Goal: Task Accomplishment & Management: Manage account settings

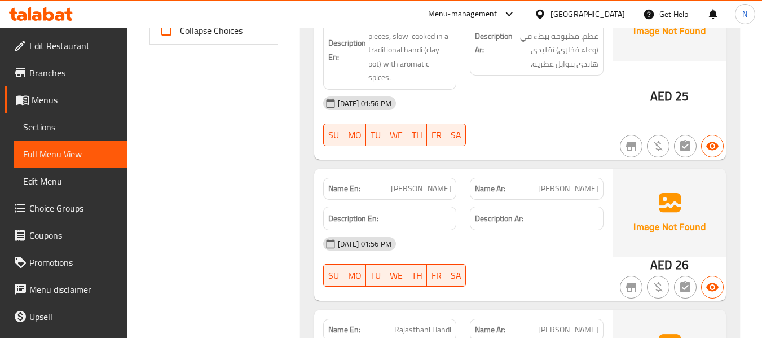
scroll to position [564, 0]
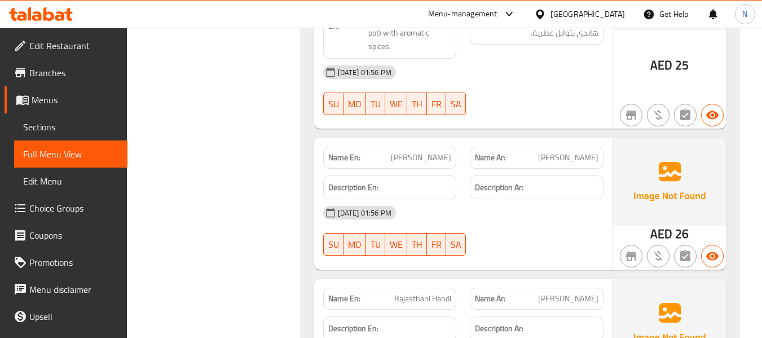
click at [420, 147] on div "Name En: Achari Handi" at bounding box center [390, 158] width 134 height 22
click at [421, 155] on span "[PERSON_NAME]" at bounding box center [421, 158] width 60 height 12
copy span "[PERSON_NAME]"
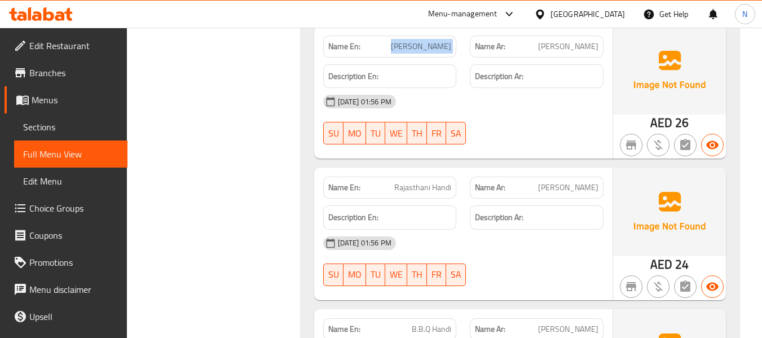
scroll to position [733, 0]
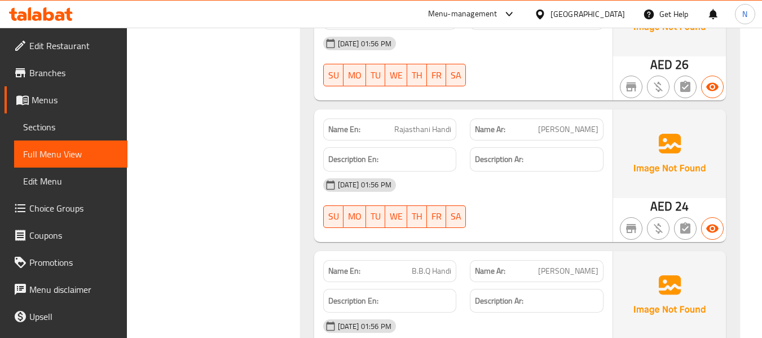
click at [423, 132] on span "Rajasthani Handi" at bounding box center [422, 130] width 57 height 12
copy span "Rajasthani Handi"
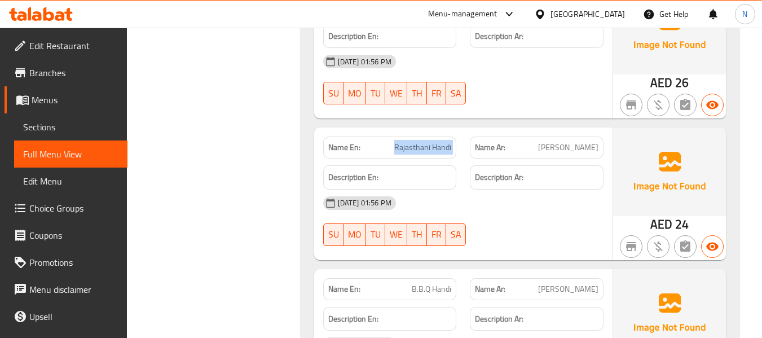
scroll to position [790, 0]
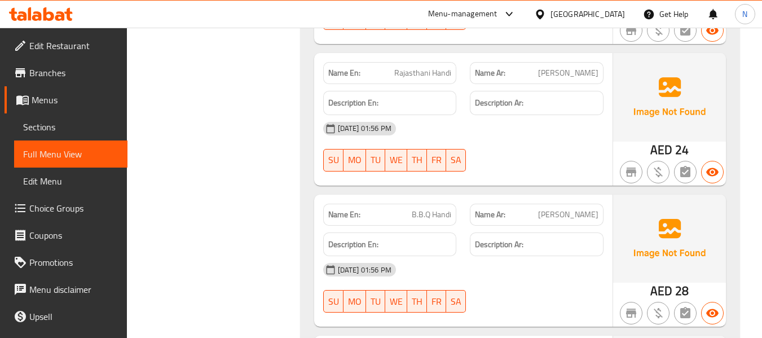
click at [425, 221] on span "B.B.Q Handi" at bounding box center [431, 215] width 39 height 12
click at [425, 219] on span "B.B.Q Handi" at bounding box center [431, 215] width 39 height 12
copy span "B.B.Q Handi"
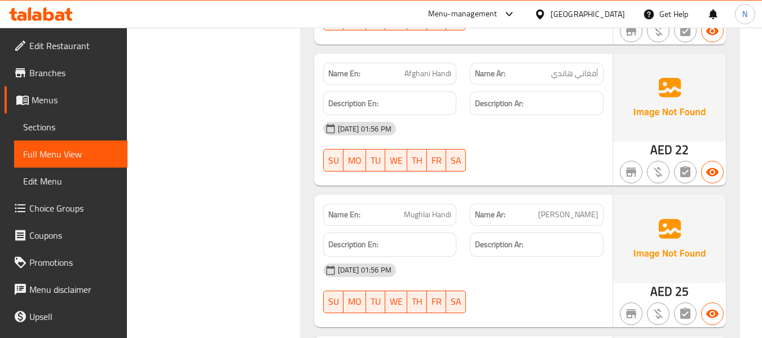
click at [435, 73] on span "Afghani Handi" at bounding box center [427, 74] width 47 height 12
copy span "Afghani Handi"
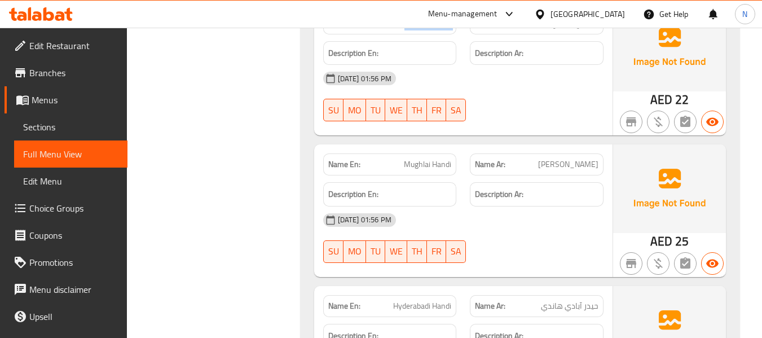
scroll to position [1128, 0]
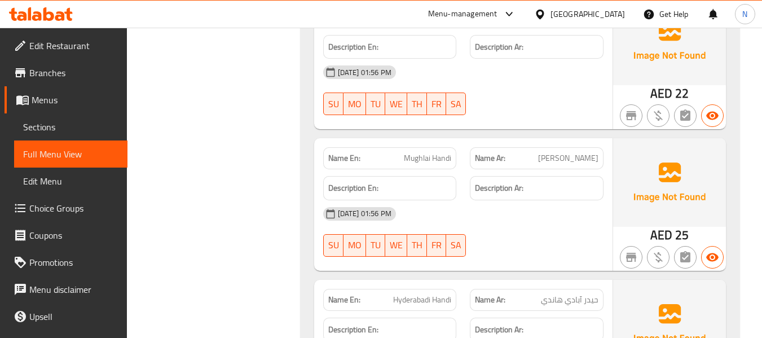
click at [429, 150] on div "Name En: Mughlai Handi" at bounding box center [390, 158] width 134 height 22
copy span "Mughlai Handi"
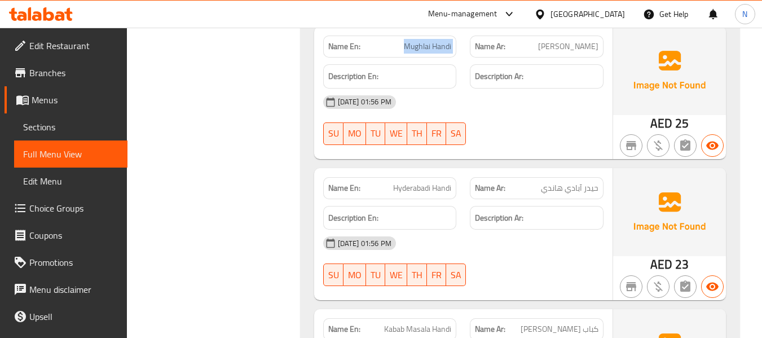
scroll to position [1241, 0]
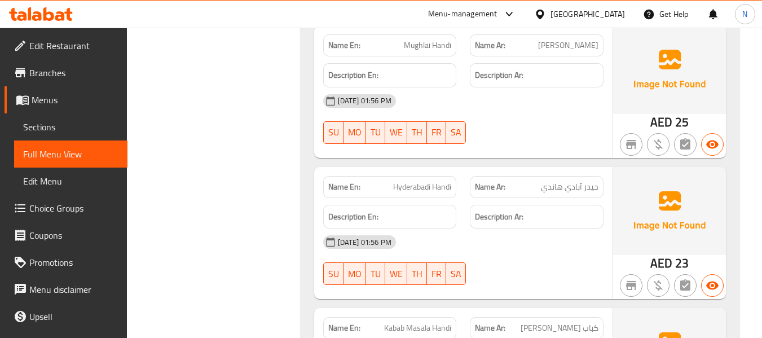
click at [418, 188] on span "Hyderabadi Handi" at bounding box center [422, 187] width 58 height 12
copy span "Hyderabadi Handi"
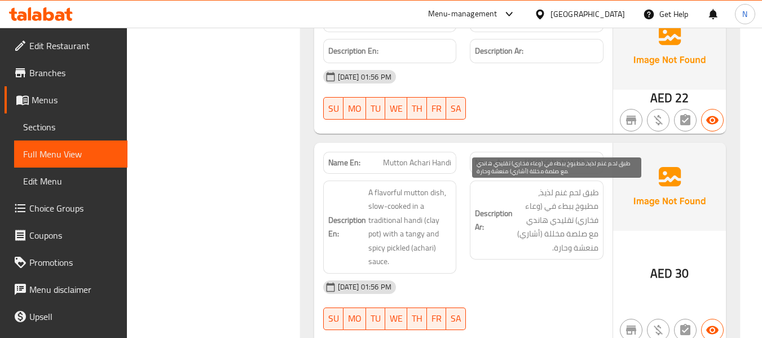
scroll to position [2087, 0]
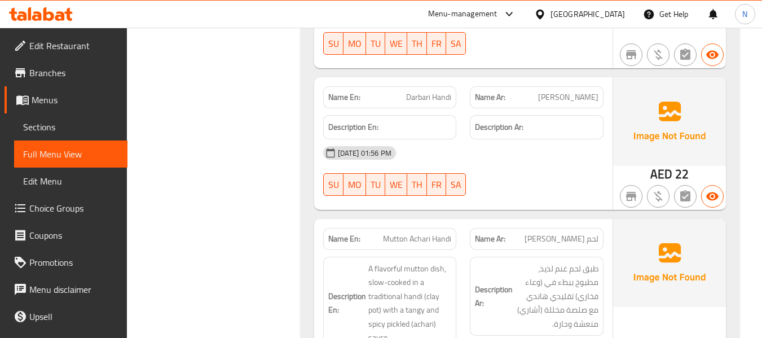
click at [418, 100] on span "Darbari Handi" at bounding box center [428, 97] width 45 height 12
copy span "Darbari Handi"
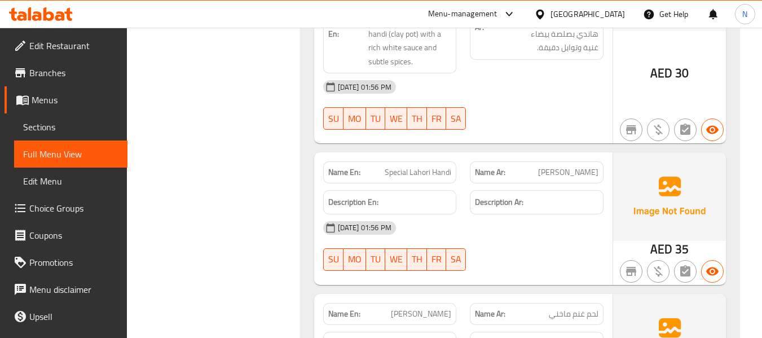
scroll to position [2820, 0]
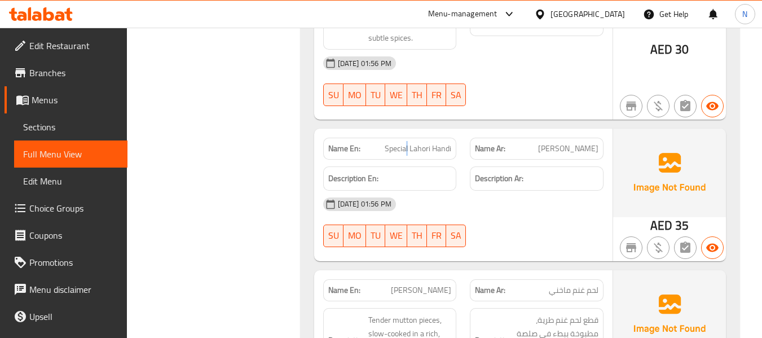
click at [407, 144] on span "Special Lahori Handi" at bounding box center [418, 149] width 67 height 12
copy span "Special Lahori Handi"
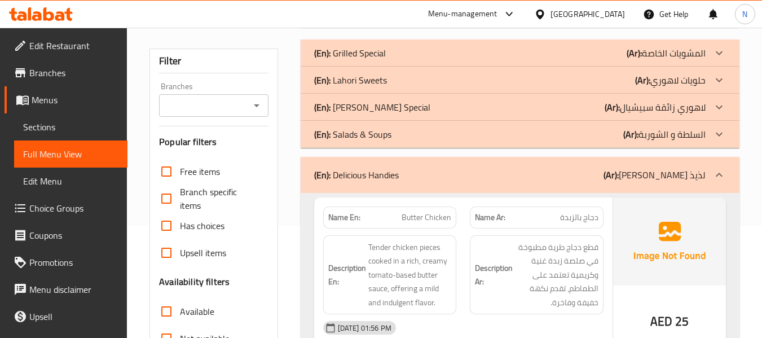
scroll to position [113, 0]
click at [473, 178] on div "(En): Delicious Handies (Ar): هانديز لذيذ" at bounding box center [509, 175] width 391 height 14
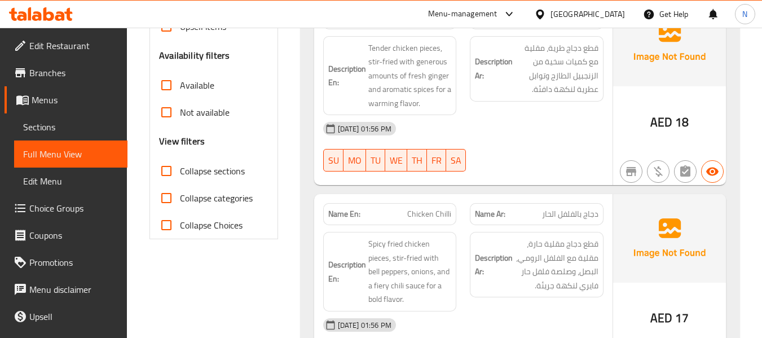
scroll to position [395, 0]
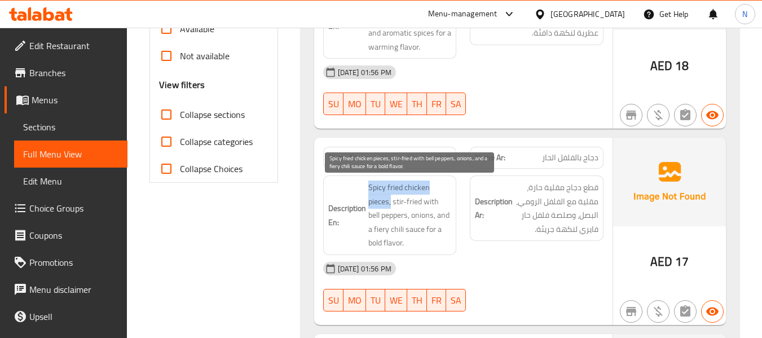
drag, startPoint x: 364, startPoint y: 183, endPoint x: 391, endPoint y: 198, distance: 31.3
click at [391, 198] on h6 "Description En: Spicy fried chicken pieces, stir-fried with bell peppers, onion…" at bounding box center [390, 215] width 124 height 69
click at [413, 201] on span "Spicy fried chicken pieces, stir-fried with bell peppers, onions, and a fiery c…" at bounding box center [409, 215] width 83 height 69
click at [390, 199] on span "Spicy fried chicken pieces, stir-fried with bell peppers, onions, and a fiery c…" at bounding box center [409, 215] width 83 height 69
drag, startPoint x: 394, startPoint y: 201, endPoint x: 399, endPoint y: 211, distance: 11.6
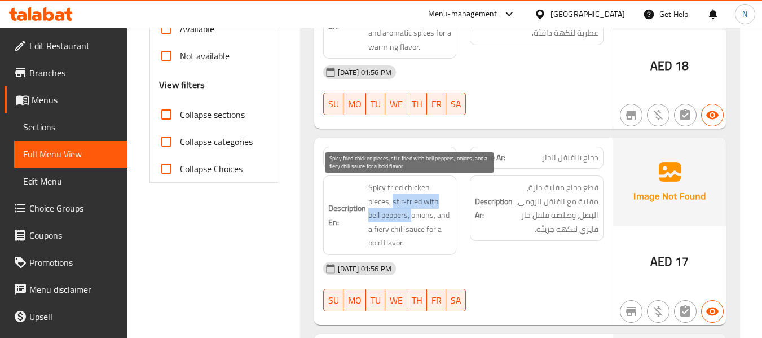
click at [399, 211] on span "Spicy fried chicken pieces, stir-fried with bell peppers, onions, and a fiery c…" at bounding box center [409, 215] width 83 height 69
click at [440, 215] on span "Spicy fried chicken pieces, stir-fried with bell peppers, onions, and a fiery c…" at bounding box center [409, 215] width 83 height 69
click at [406, 217] on span "Spicy fried chicken pieces, stir-fried with bell peppers, onions, and a fiery c…" at bounding box center [409, 215] width 83 height 69
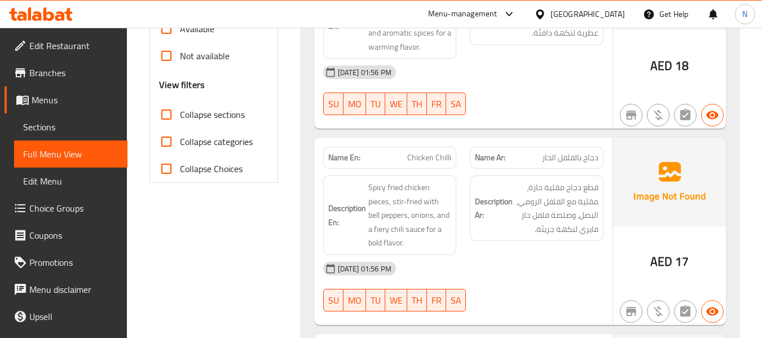
click at [456, 225] on div "Description En: Spicy fried chicken pieces, stir-fried with bell peppers, onion…" at bounding box center [390, 215] width 134 height 80
click at [367, 226] on h6 "Description En: Spicy fried chicken pieces, stir-fried with bell peppers, onion…" at bounding box center [390, 215] width 124 height 69
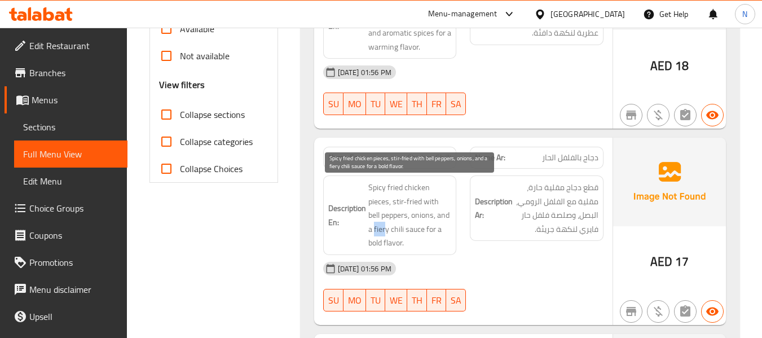
drag, startPoint x: 367, startPoint y: 230, endPoint x: 380, endPoint y: 230, distance: 12.4
click at [380, 230] on h6 "Description En: Spicy fried chicken pieces, stir-fried with bell peppers, onion…" at bounding box center [390, 215] width 124 height 69
click at [410, 232] on span "Spicy fried chicken pieces, stir-fried with bell peppers, onions, and a fiery c…" at bounding box center [409, 215] width 83 height 69
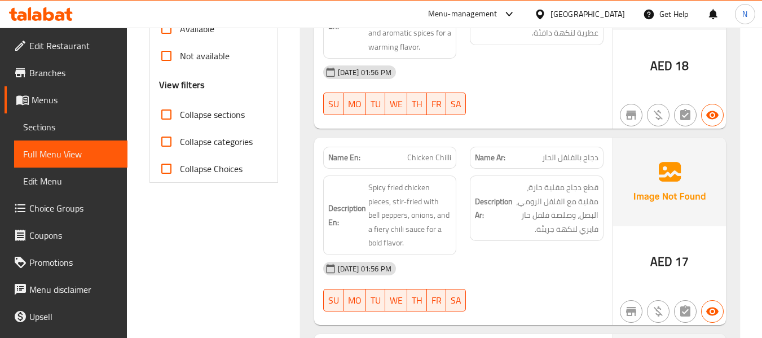
click at [391, 166] on div "Name En: Chicken Chilli" at bounding box center [390, 158] width 134 height 22
click at [431, 159] on span "Chicken Chilli" at bounding box center [429, 158] width 44 height 12
copy span "Chicken Chilli"
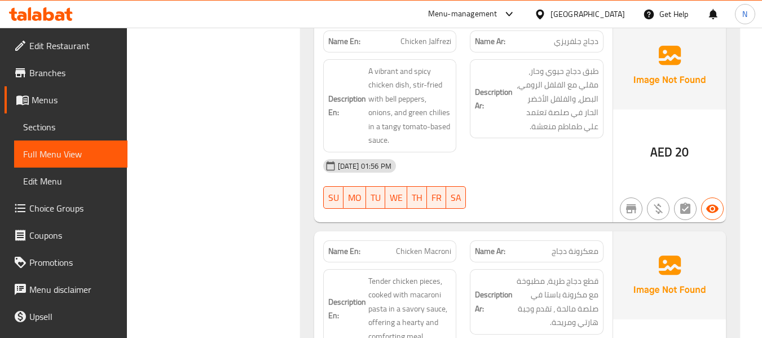
scroll to position [733, 0]
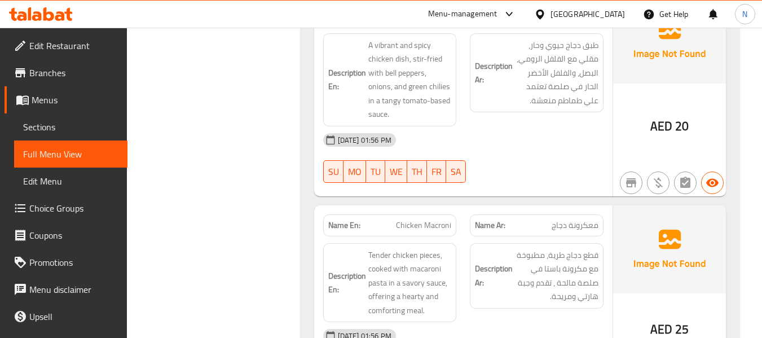
click at [580, 231] on span "معكرونة دجاج" at bounding box center [575, 225] width 47 height 12
click at [580, 230] on span "معكرونة دجاج" at bounding box center [575, 225] width 47 height 12
click at [432, 226] on span "Chicken Macroni" at bounding box center [423, 225] width 55 height 12
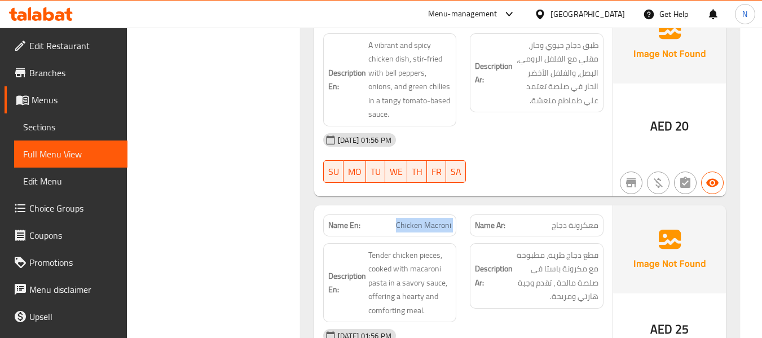
click at [432, 226] on span "Chicken Macroni" at bounding box center [423, 225] width 55 height 12
copy span "Chicken Macroni"
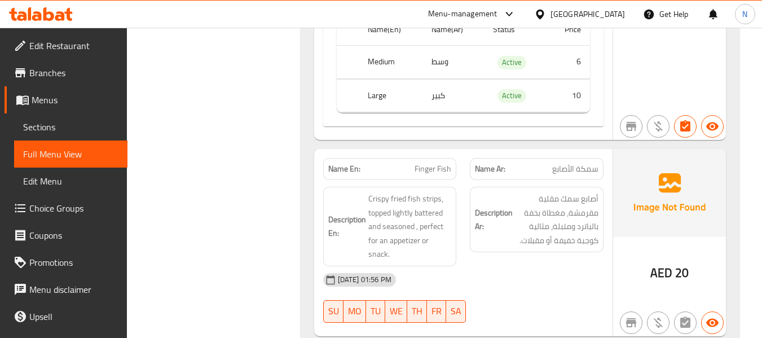
scroll to position [1410, 0]
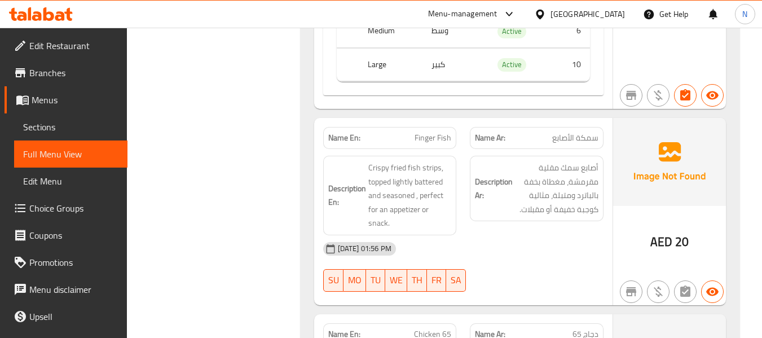
click at [438, 132] on span "Finger Fish" at bounding box center [433, 138] width 37 height 12
click at [437, 132] on span "Finger Fish" at bounding box center [433, 138] width 37 height 12
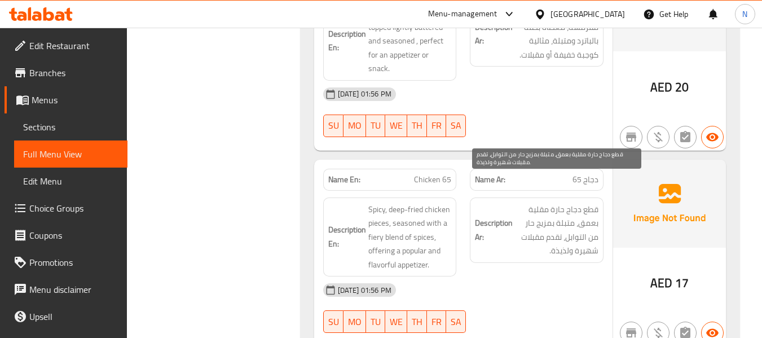
scroll to position [1636, 0]
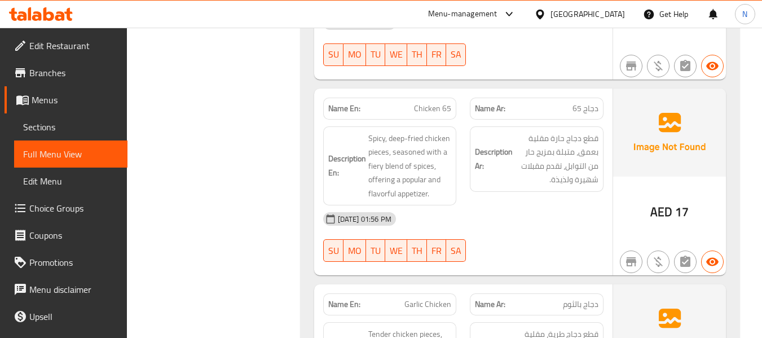
click at [417, 120] on div "Description En: Spicy, deep-fried chicken pieces, seasoned with a fiery blend o…" at bounding box center [389, 166] width 147 height 93
click at [415, 103] on p "Name En: Chicken 65" at bounding box center [390, 109] width 124 height 12
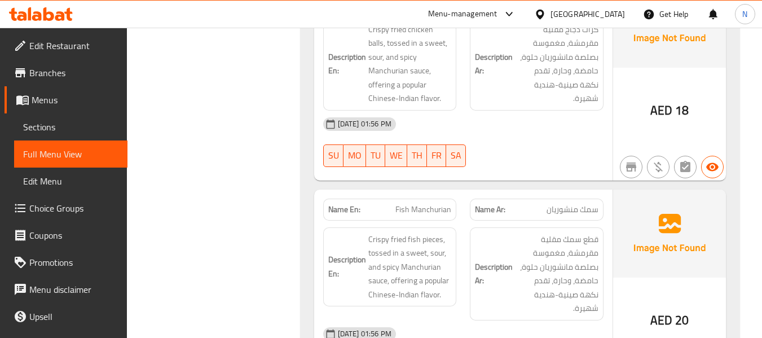
scroll to position [2200, 0]
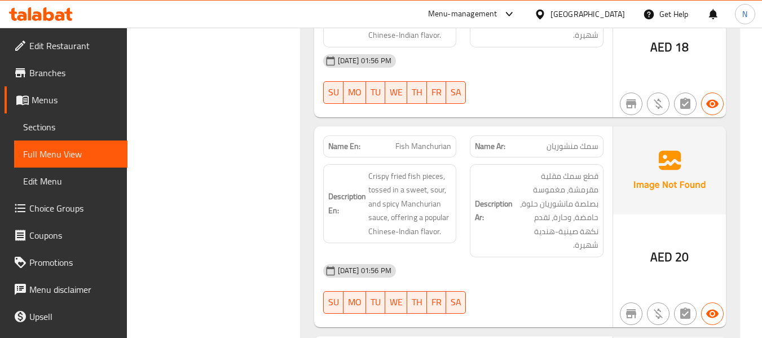
click at [386, 164] on div "Description En: Crispy fried fish pieces, tossed in a sweet, sour, and spicy Ma…" at bounding box center [390, 204] width 134 height 80
click at [413, 140] on span "Fish Manchurian" at bounding box center [423, 146] width 56 height 12
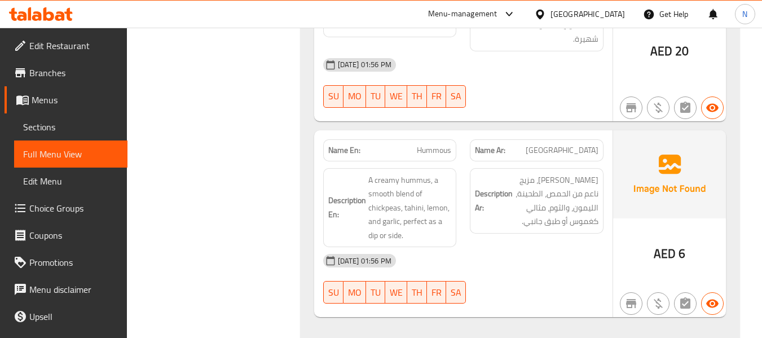
scroll to position [2425, 0]
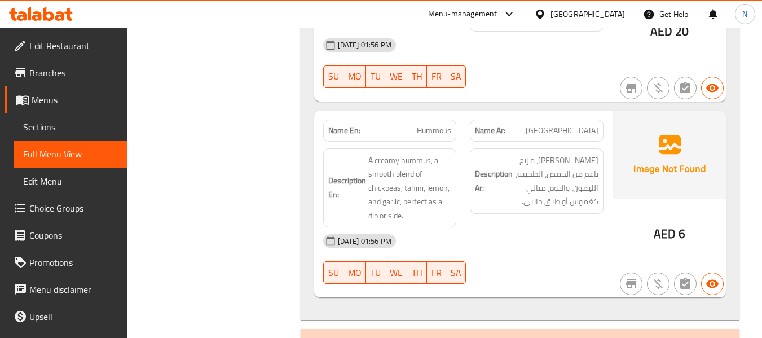
click at [420, 125] on span "Hummous" at bounding box center [434, 131] width 34 height 12
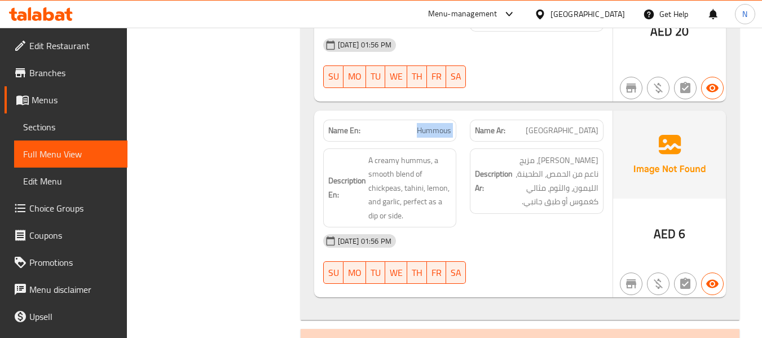
click at [420, 125] on span "Hummous" at bounding box center [434, 131] width 34 height 12
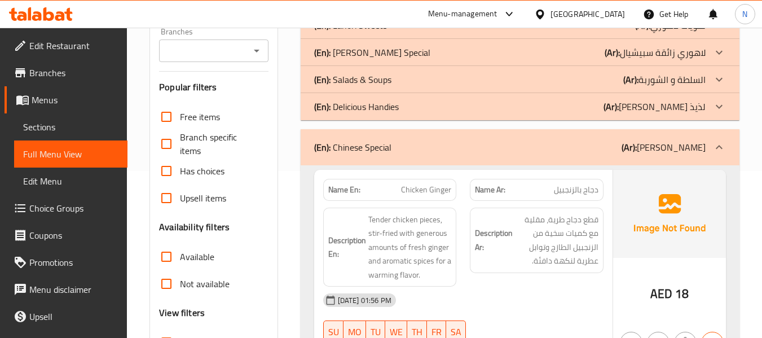
scroll to position [169, 0]
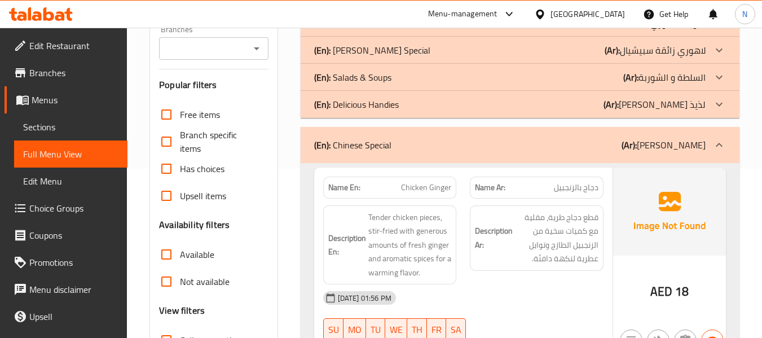
click at [552, 148] on div "(En): Chinese Special (Ar): صيني سبيشيال" at bounding box center [509, 145] width 391 height 14
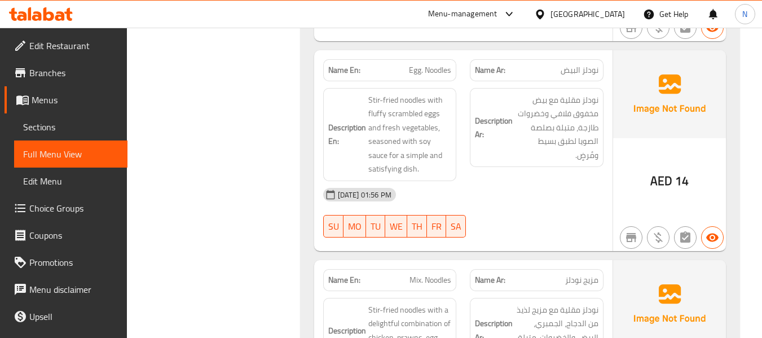
scroll to position [846, 0]
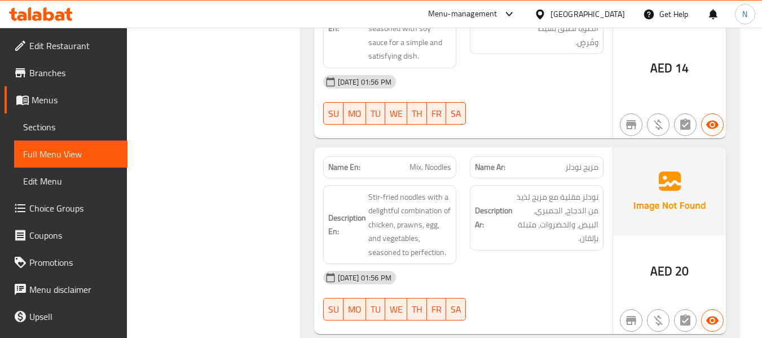
click at [438, 168] on span "Mix. Noodles" at bounding box center [431, 167] width 42 height 12
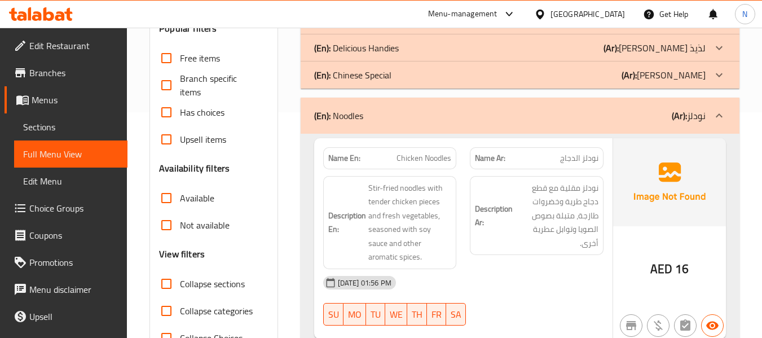
scroll to position [113, 0]
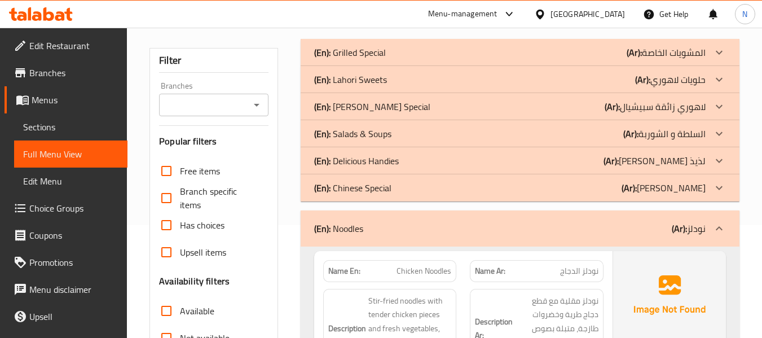
click at [398, 226] on div "(En): Noodles (Ar): نودلز" at bounding box center [509, 229] width 391 height 14
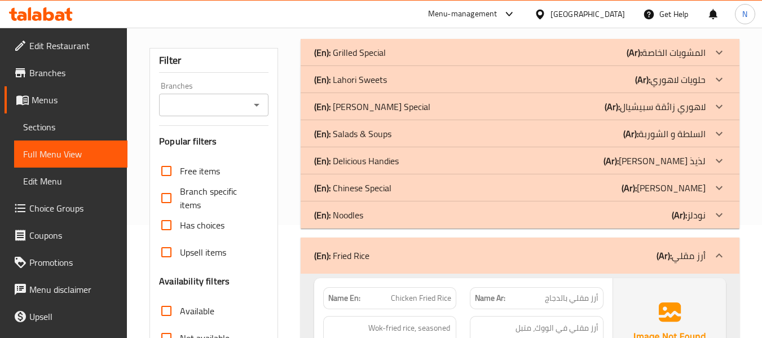
drag, startPoint x: 542, startPoint y: 244, endPoint x: 364, endPoint y: 248, distance: 178.3
click at [542, 244] on div "(En): Fried Rice (Ar): أرز مقلي" at bounding box center [520, 255] width 439 height 36
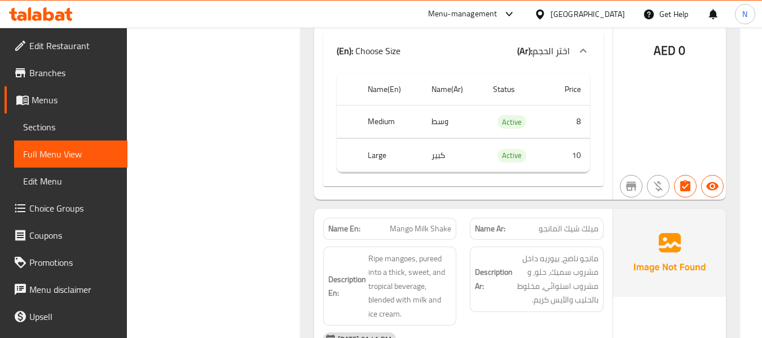
scroll to position [677, 0]
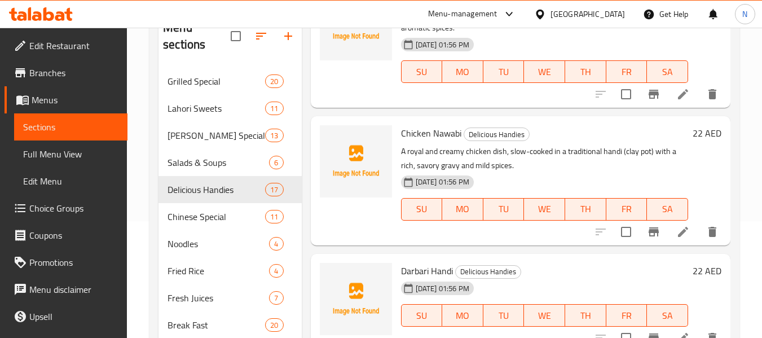
scroll to position [1128, 0]
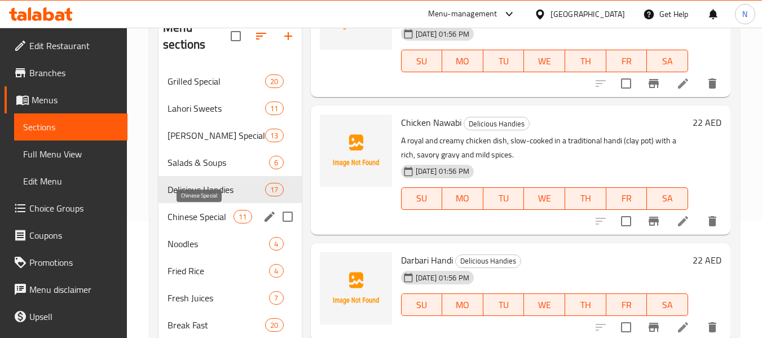
click at [186, 215] on span "Chinese Special" at bounding box center [201, 217] width 66 height 14
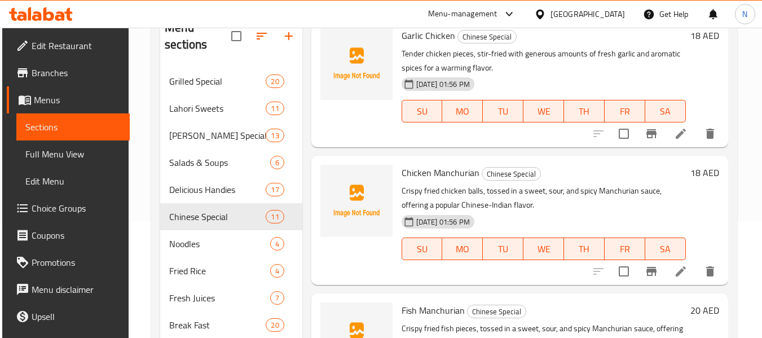
scroll to position [1006, 0]
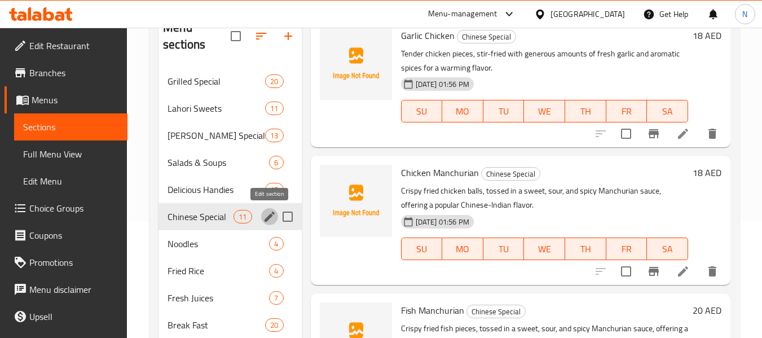
click at [267, 215] on icon "edit" at bounding box center [270, 217] width 14 height 14
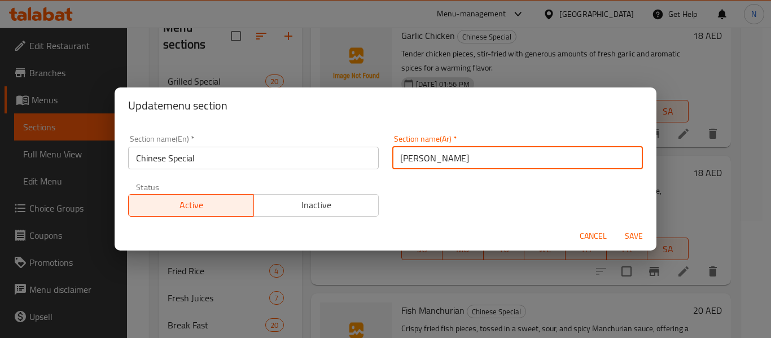
click at [392, 157] on input "صيني سبيشيال" at bounding box center [517, 158] width 250 height 23
click at [428, 159] on input "الصيني سبيشيال" at bounding box center [517, 158] width 250 height 23
type input "الصيني السبيشيال"
click at [626, 236] on span "Save" at bounding box center [633, 236] width 27 height 14
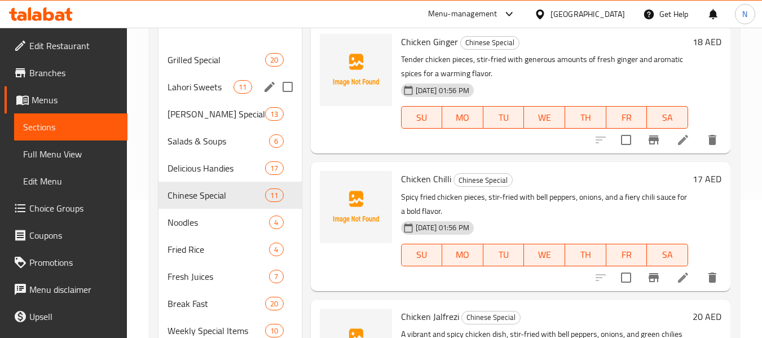
scroll to position [169, 0]
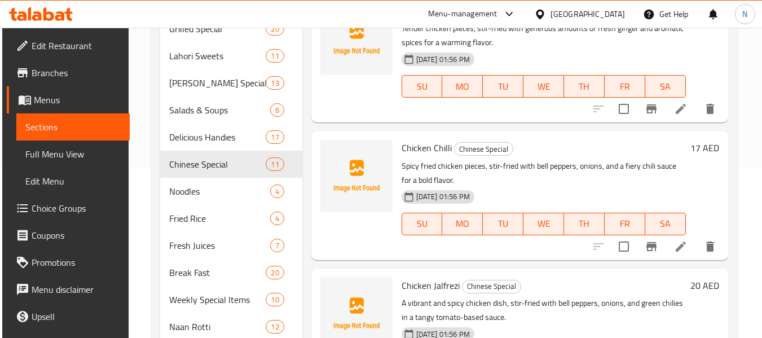
click at [679, 253] on li at bounding box center [681, 246] width 32 height 20
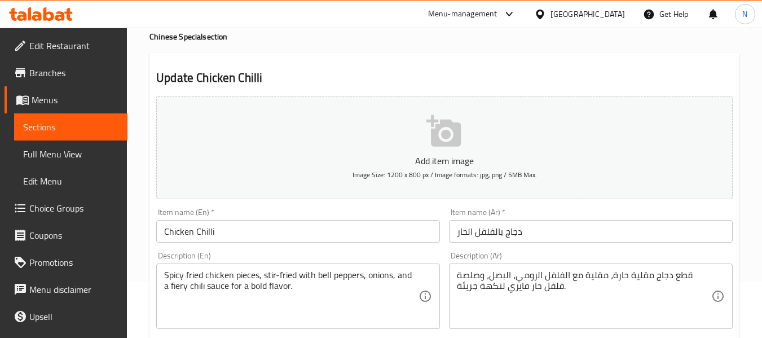
scroll to position [113, 0]
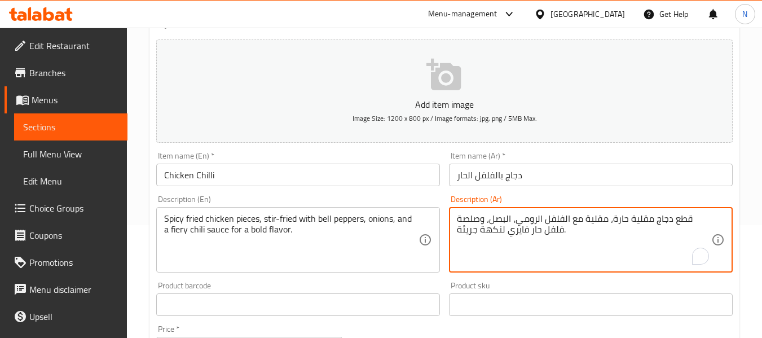
click at [522, 234] on textarea "قطع دجاج مقلية حارة، مقلية مع الفلفل الرومي، البصل، وصلصة فلفل حار فايري لنكهة …" at bounding box center [584, 240] width 254 height 54
type textarea "قطع دجاج مقلية حارة، مقلية مع الفلفل الرومي، البصل، وصلصة فلفل حار ناري لنكهة ج…"
click at [287, 177] on input "Chicken Chilli" at bounding box center [298, 175] width 284 height 23
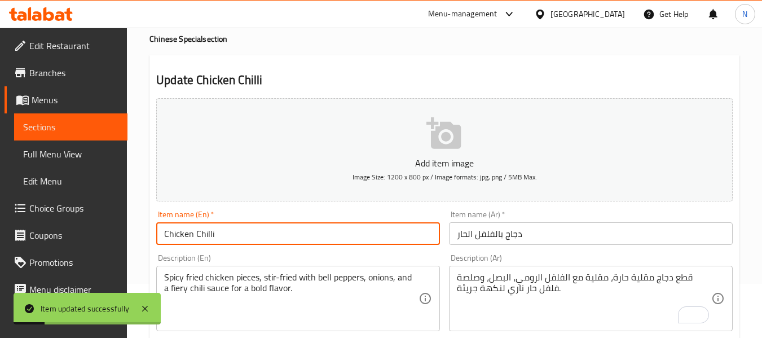
scroll to position [0, 0]
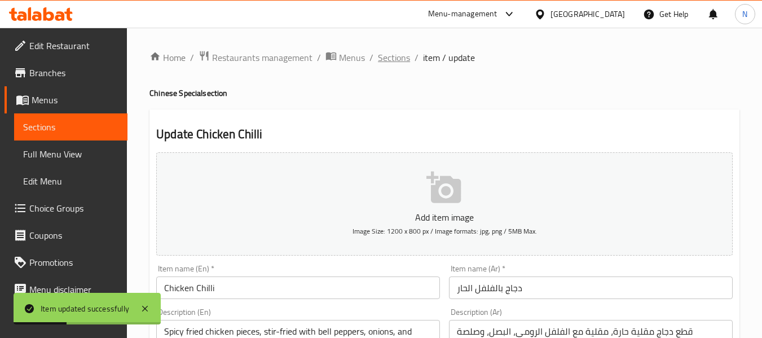
click at [395, 60] on span "Sections" at bounding box center [394, 58] width 32 height 14
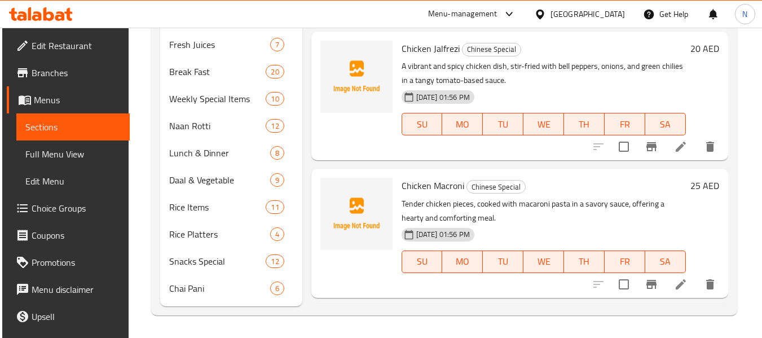
scroll to position [113, 0]
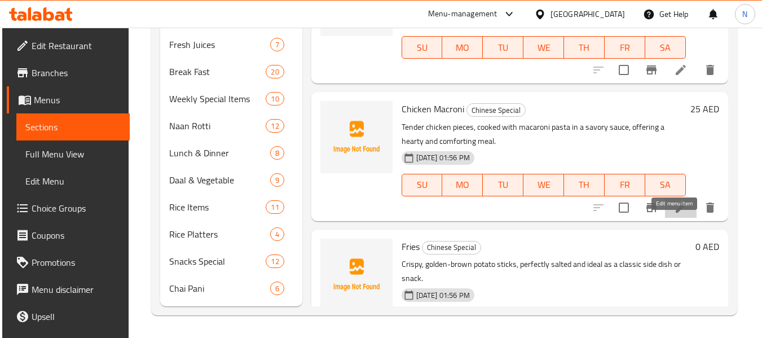
click at [676, 213] on icon at bounding box center [681, 207] width 10 height 10
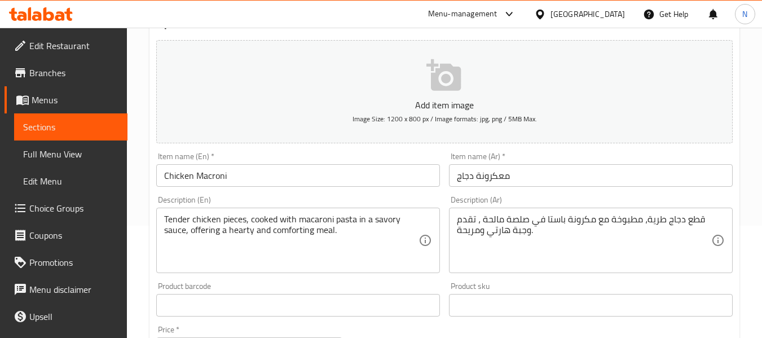
scroll to position [113, 0]
click at [496, 173] on input "معكرونة دجاج" at bounding box center [591, 175] width 284 height 23
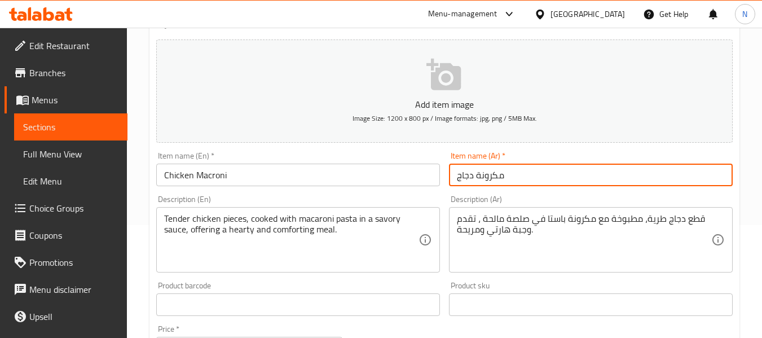
click at [529, 175] on input "مكرونة دجاج" at bounding box center [591, 175] width 284 height 23
type input "مكرونة دجاج"
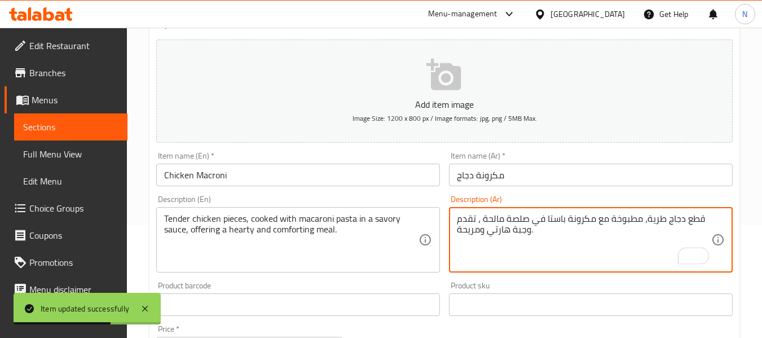
drag, startPoint x: 480, startPoint y: 218, endPoint x: 462, endPoint y: 232, distance: 22.6
drag, startPoint x: 465, startPoint y: 219, endPoint x: 441, endPoint y: 219, distance: 23.7
click at [441, 219] on div "Add item image Image Size: 1200 x 800 px / Image formats: jpg, png / 5MB Max. I…" at bounding box center [444, 278] width 585 height 486
type textarea "قطع دجاج طرية، مطبوخة مع مكرونة باستا في صلصة مالحة."
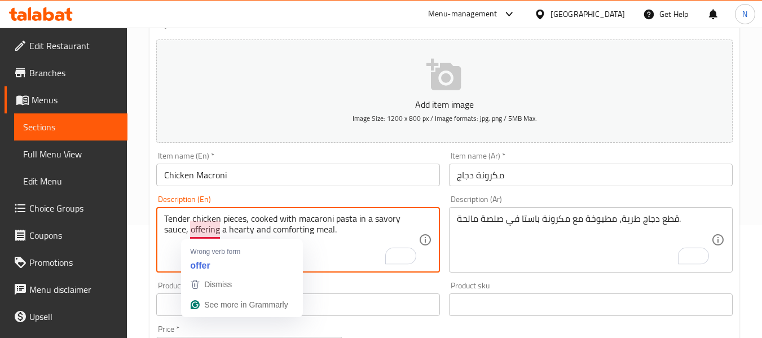
drag, startPoint x: 289, startPoint y: 231, endPoint x: 187, endPoint y: 230, distance: 101.5
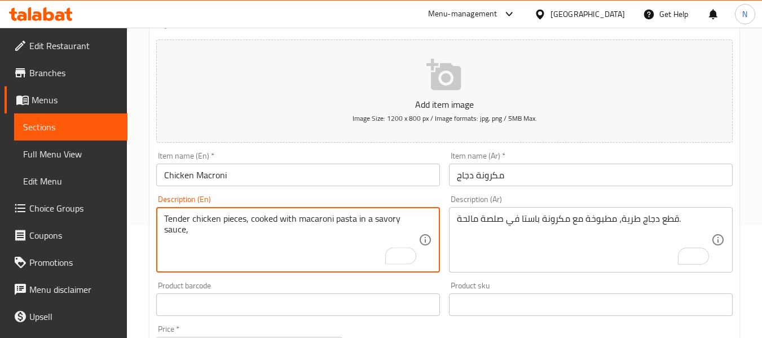
type textarea "Tender chicken pieces, cooked with macaroni pasta in a savory sauce,"
click at [262, 169] on input "Chicken Macroni" at bounding box center [298, 175] width 284 height 23
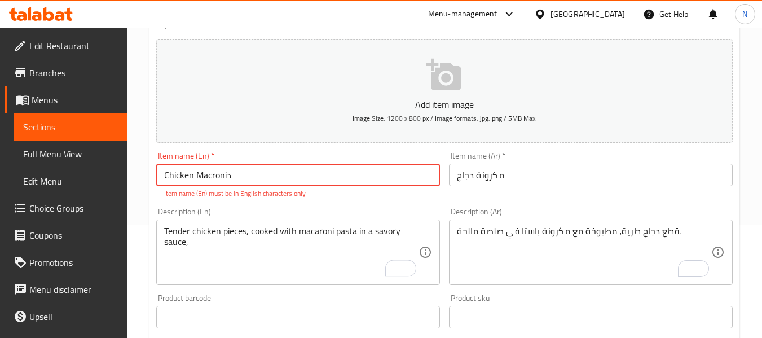
type input "Chicken Macroni"
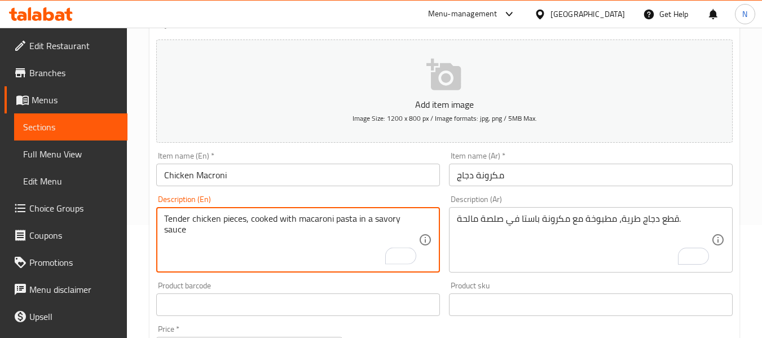
type textarea "Tender chicken pieces, cooked with macaroni pasta in a savory sauce"
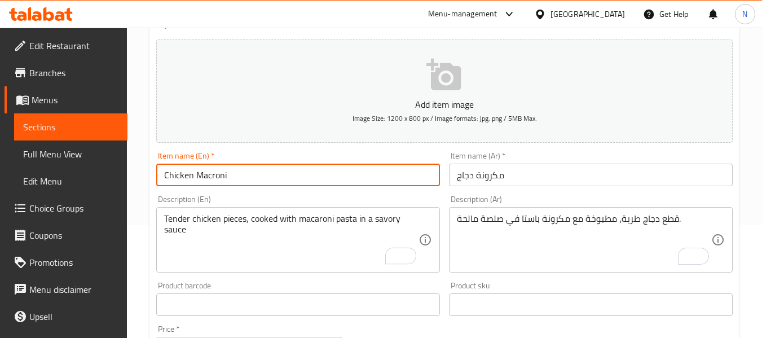
click at [242, 172] on div "Home / Restaurants management / Menus / Sections / item / update Chinese Specia…" at bounding box center [444, 299] width 590 height 724
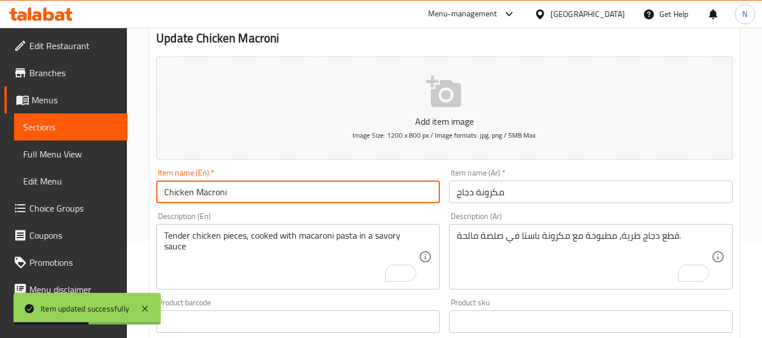
scroll to position [0, 0]
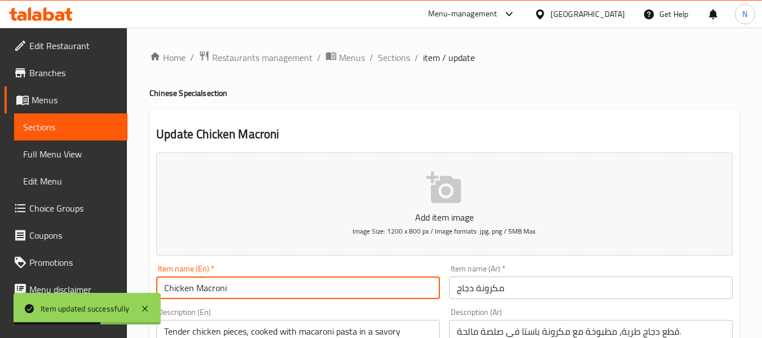
drag, startPoint x: 389, startPoint y: 55, endPoint x: 390, endPoint y: 68, distance: 13.0
click at [390, 55] on span "Sections" at bounding box center [394, 58] width 32 height 14
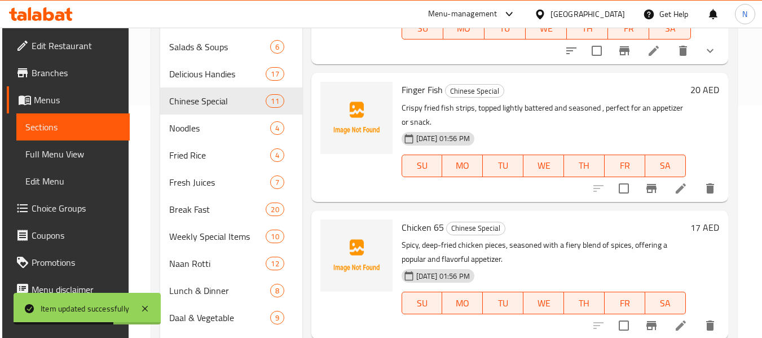
scroll to position [595, 0]
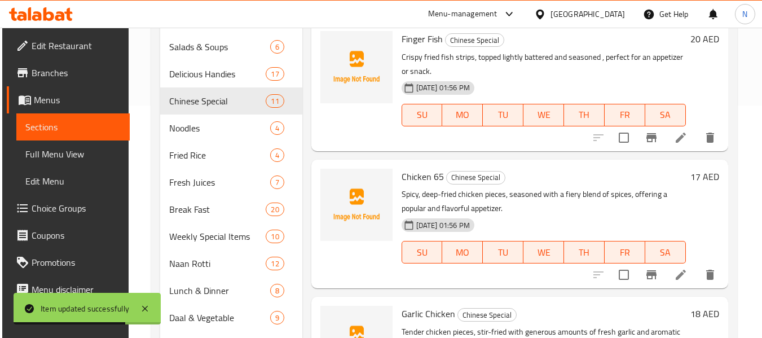
click at [667, 148] on li at bounding box center [681, 137] width 32 height 20
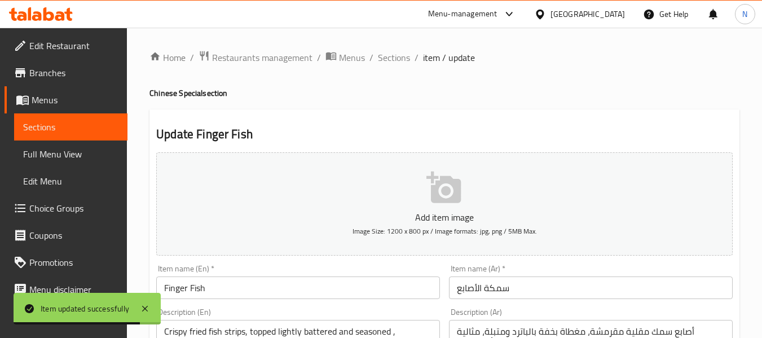
scroll to position [113, 0]
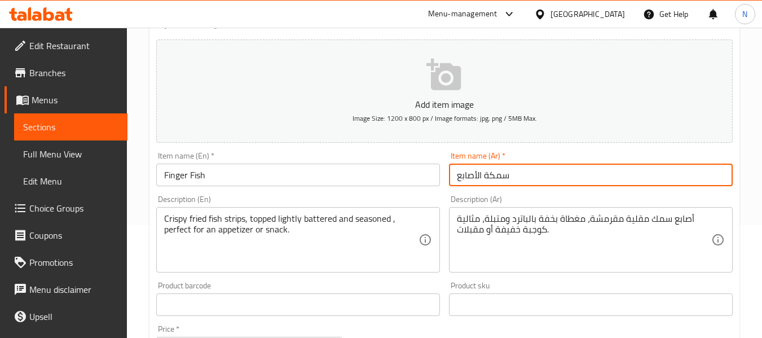
click at [482, 174] on input "سمكة الأصابع" at bounding box center [591, 175] width 284 height 23
click at [490, 174] on input "سمكة أصابع" at bounding box center [591, 175] width 284 height 23
click at [486, 178] on input "أصابع" at bounding box center [591, 175] width 284 height 23
paste input "سمكة"
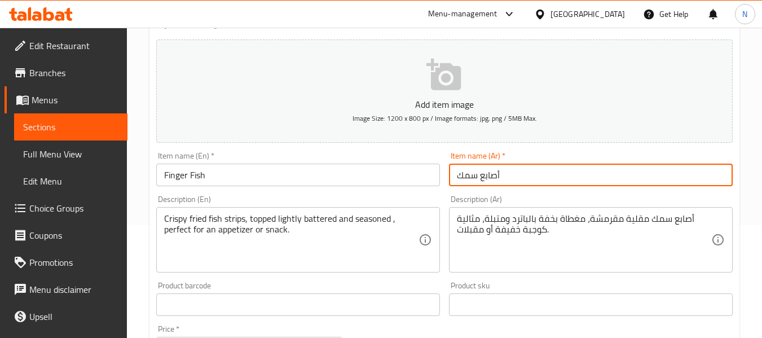
type input "أصابع سمك"
click at [360, 184] on input "Finger Fish" at bounding box center [298, 175] width 284 height 23
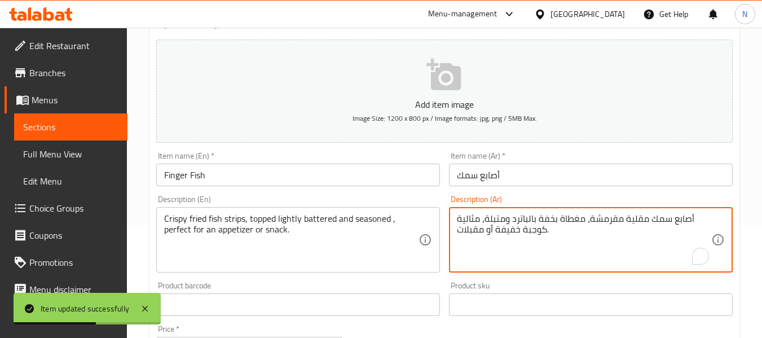
click at [517, 214] on textarea "أصابع سمك مقلية مقرمشة، مغطاة بخفة بالباترد ومتبلة، مثالية كوجبة خفيفة أو مقبلا…" at bounding box center [584, 240] width 254 height 54
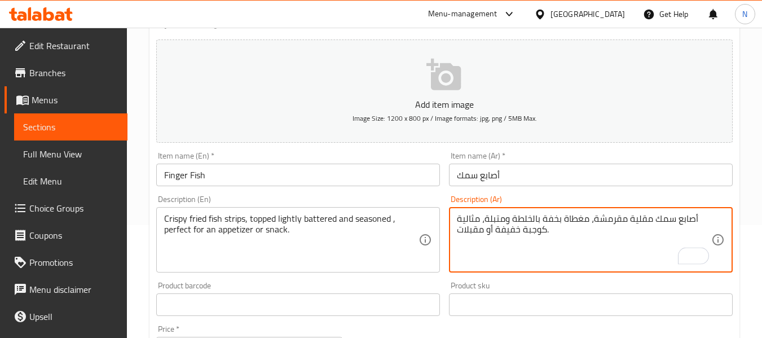
type textarea "أصابع سمك مقلية مقرمشة، مغطاة بخفة بالخلطة ومتبلة، مثالية كوجبة خفيفة أو مقبلات."
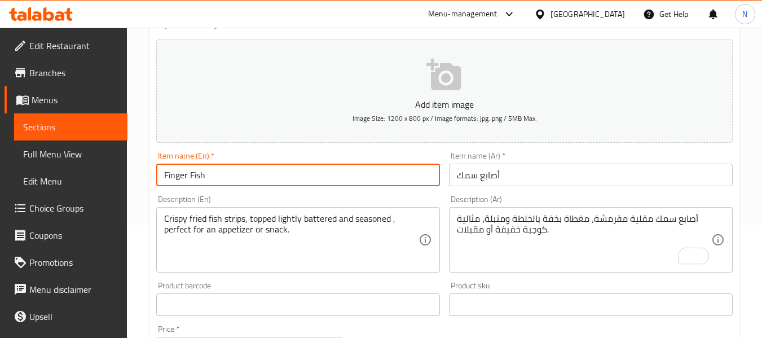
click at [293, 178] on input "Finger Fish" at bounding box center [298, 175] width 284 height 23
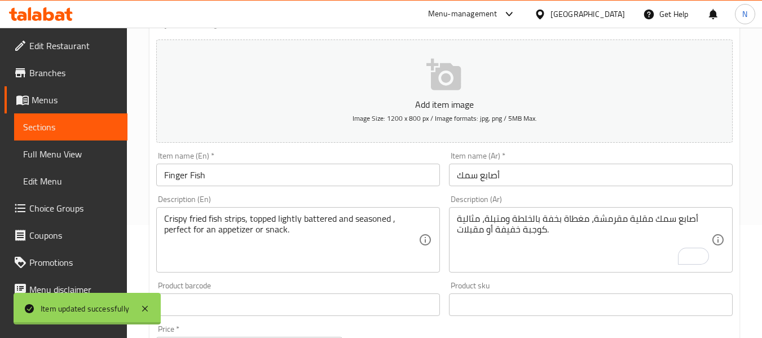
click at [344, 249] on div at bounding box center [381, 169] width 762 height 338
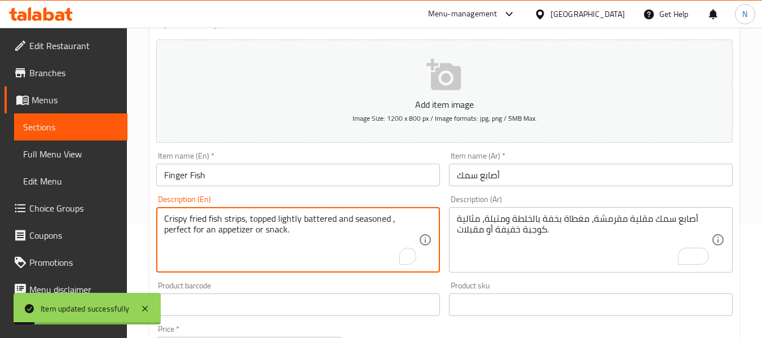
drag, startPoint x: 347, startPoint y: 239, endPoint x: 139, endPoint y: 232, distance: 208.3
type textarea "Crispy fried fish strips, topped lightly battered and seasoned"
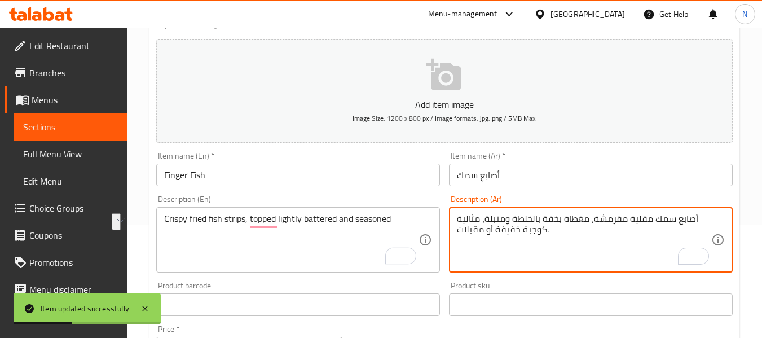
drag, startPoint x: 556, startPoint y: 233, endPoint x: 439, endPoint y: 235, distance: 116.2
click at [463, 219] on textarea "أصابع سمك مقلية مقرمشة، مغطاة بخفة بالخلطة ومتبلة، مثالية" at bounding box center [584, 240] width 254 height 54
type textarea "أصابع سمك مقلية مقرمشة، مغطاة بخفة بالخلطة ومتبلة،"
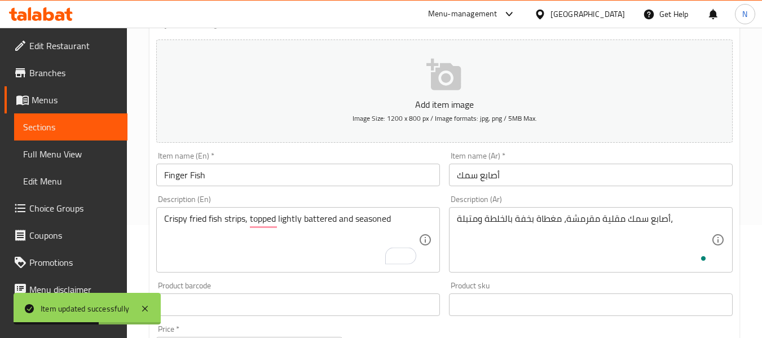
click at [359, 187] on div "Item name (En)   * Finger Fish Item name (En) *" at bounding box center [298, 168] width 293 height 43
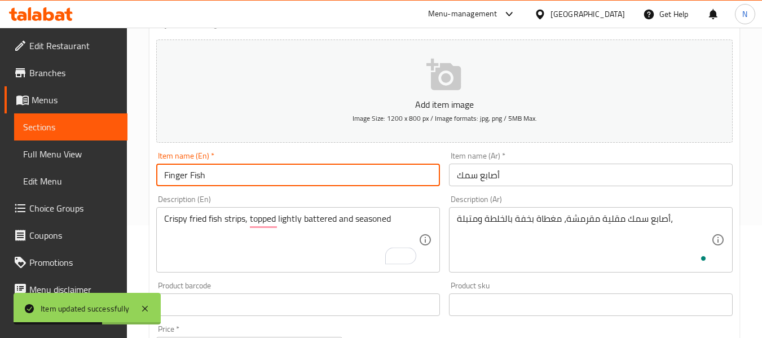
click at [348, 170] on input "Finger Fish" at bounding box center [298, 175] width 284 height 23
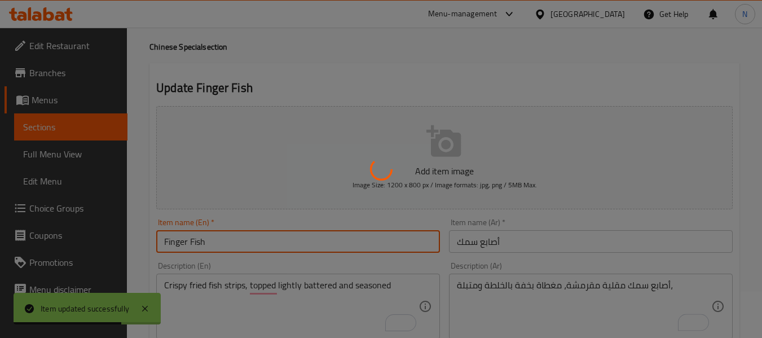
scroll to position [0, 0]
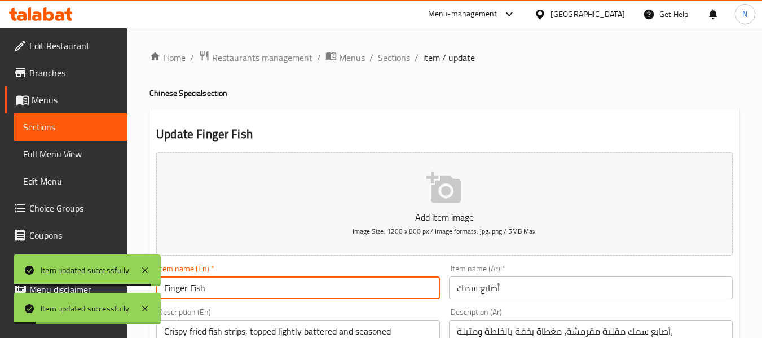
click at [394, 57] on span "Sections" at bounding box center [394, 58] width 32 height 14
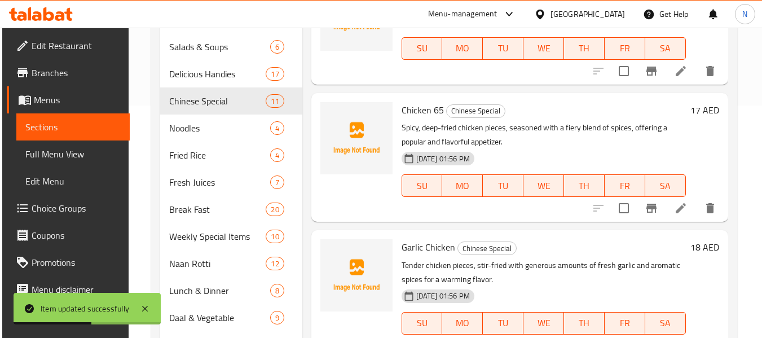
scroll to position [704, 0]
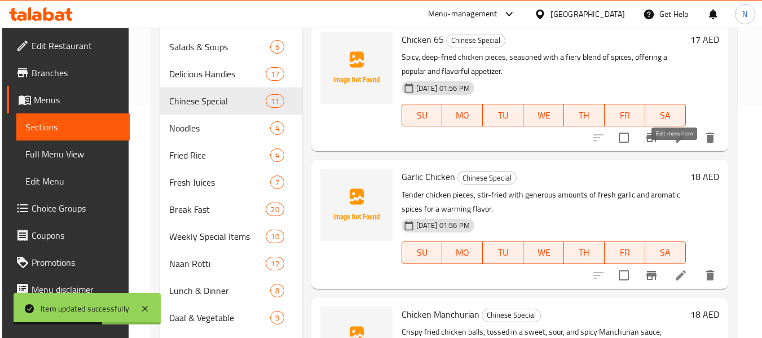
click at [674, 144] on icon at bounding box center [681, 138] width 14 height 14
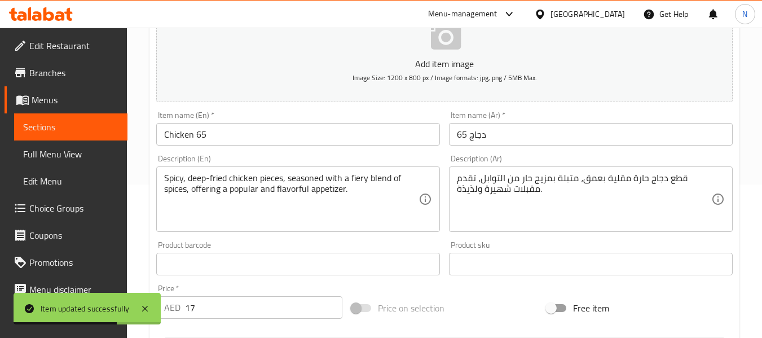
scroll to position [169, 0]
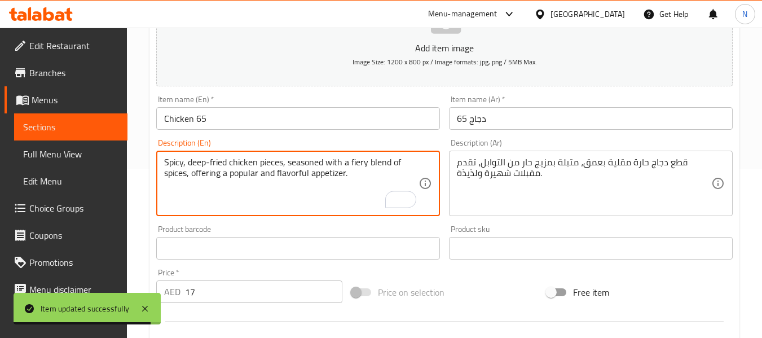
drag, startPoint x: 369, startPoint y: 178, endPoint x: 188, endPoint y: 184, distance: 181.7
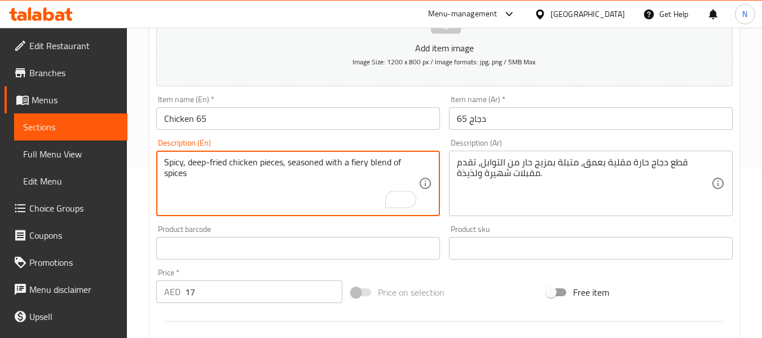
type textarea "Spicy, deep-fried chicken pieces, seasoned with a fiery blend of spices"
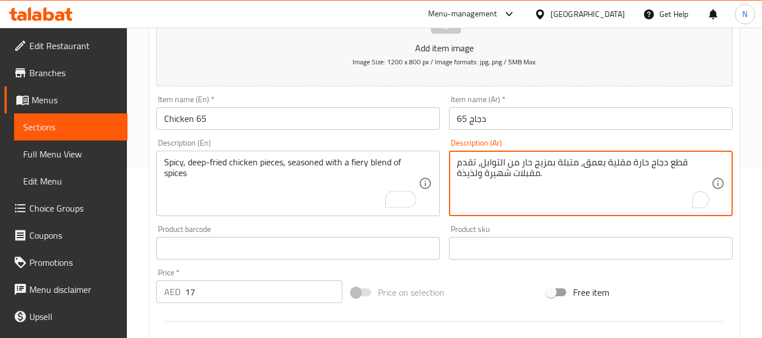
drag, startPoint x: 554, startPoint y: 179, endPoint x: 442, endPoint y: 183, distance: 112.9
click at [463, 162] on textarea "قطع دجاج حارة مقلية بعمق، متبلة بمزيج حار من التوابل، تقدم" at bounding box center [584, 184] width 254 height 54
type textarea "قطع دجاج حارة مقلية بعمق، متبلة بمزيج حار من التوابل،"
click at [345, 112] on input "Chicken 65" at bounding box center [298, 118] width 284 height 23
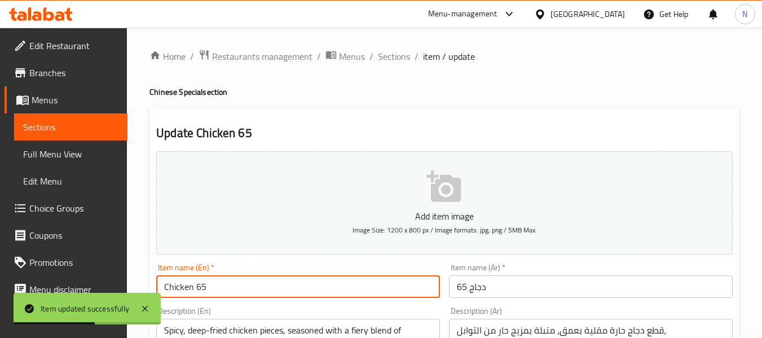
scroll to position [0, 0]
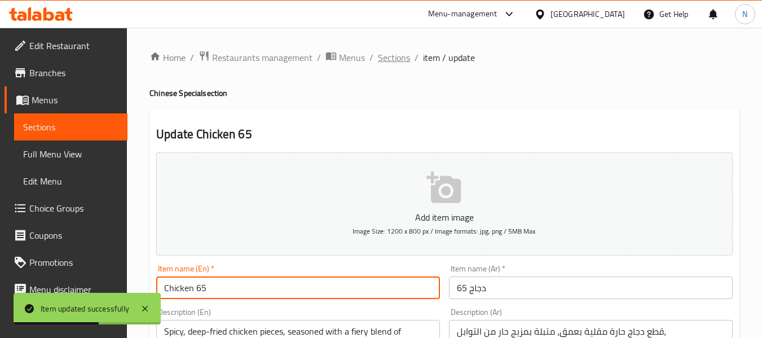
click at [399, 60] on span "Sections" at bounding box center [394, 58] width 32 height 14
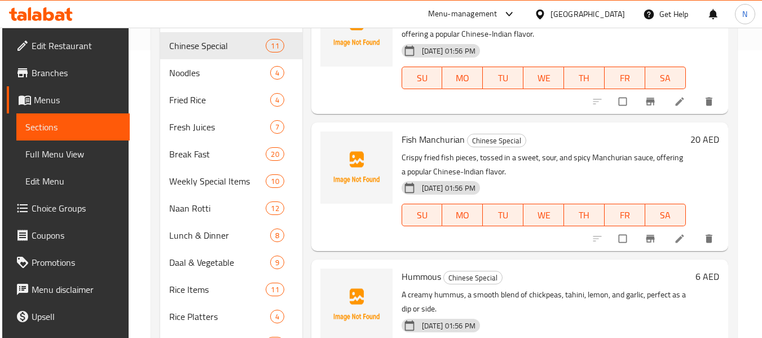
scroll to position [314, 0]
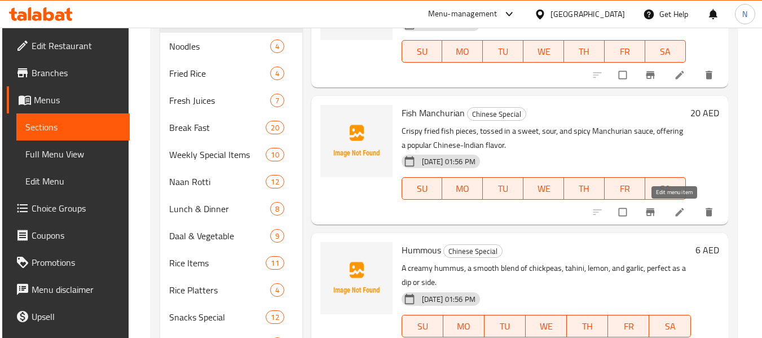
click at [675, 212] on icon at bounding box center [679, 212] width 8 height 8
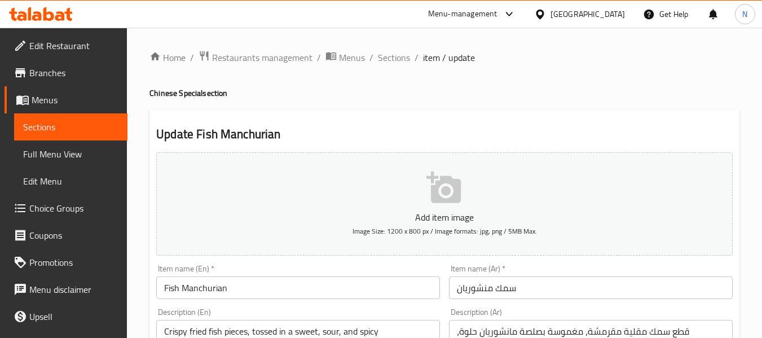
scroll to position [169, 0]
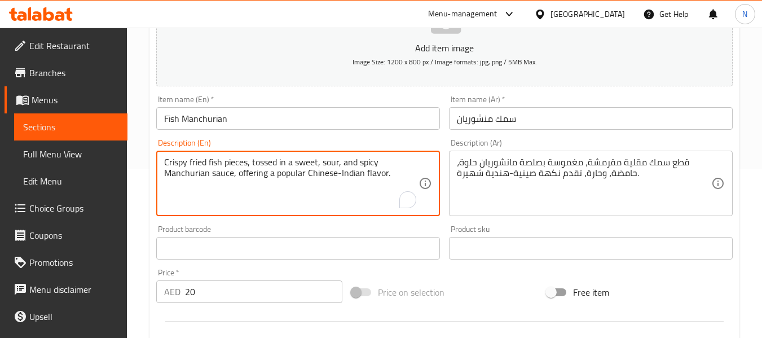
drag, startPoint x: 258, startPoint y: 190, endPoint x: 233, endPoint y: 183, distance: 25.7
type textarea "Crispy fried fish pieces, tossed in a sweet, sour, and spicy Manchurian sauce"
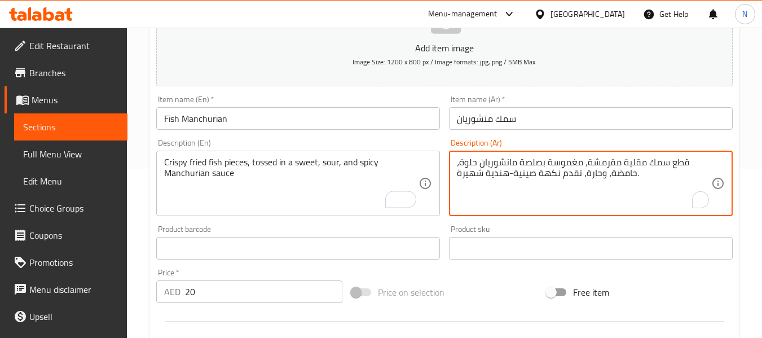
drag, startPoint x: 583, startPoint y: 178, endPoint x: 381, endPoint y: 187, distance: 201.5
type textarea "قطع سمك مقلية مقرمشة، مغموسة بصلصة مانشوريان حلوة، حامضة، وحارة،."
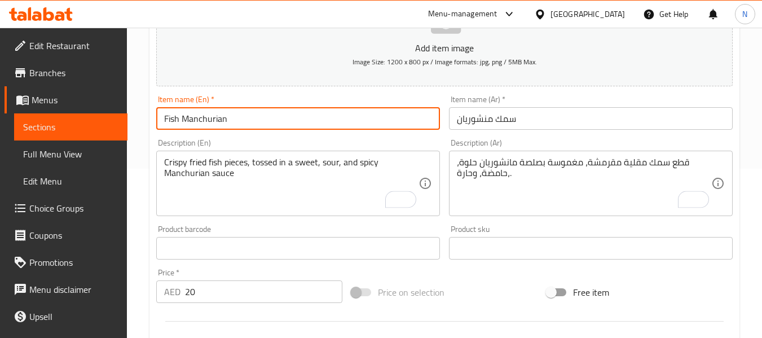
click at [386, 115] on input "Fish Manchurian" at bounding box center [298, 118] width 284 height 23
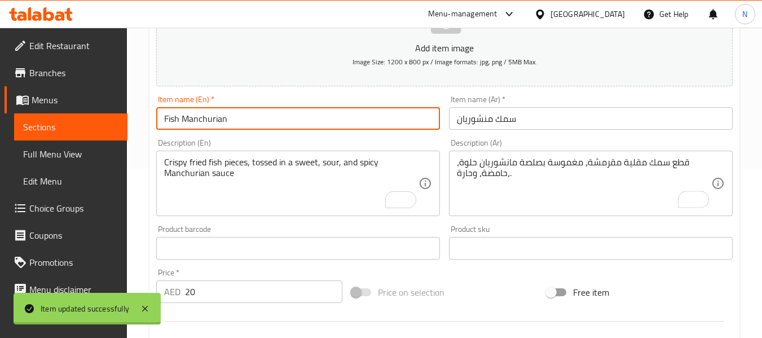
scroll to position [0, 0]
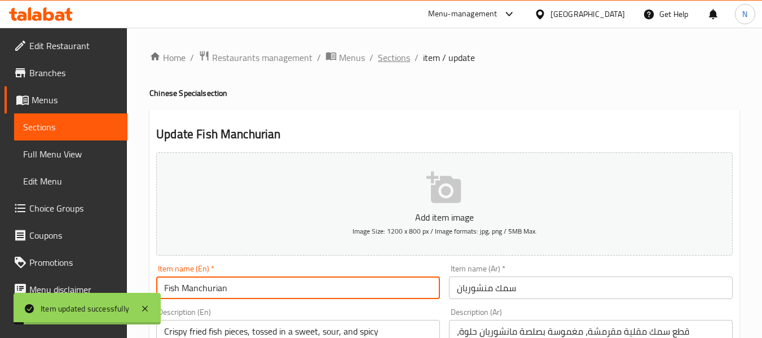
click at [385, 64] on span "Sections" at bounding box center [394, 58] width 32 height 14
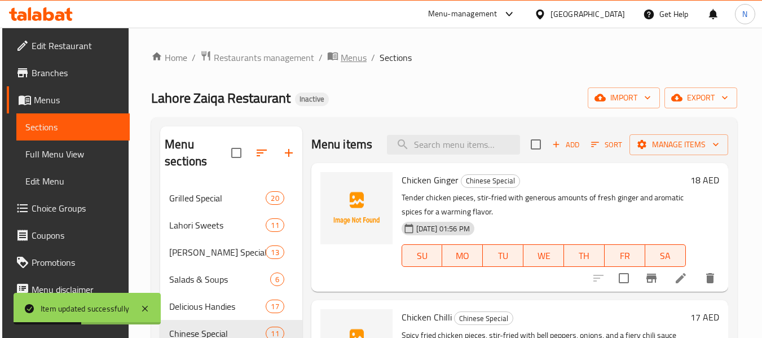
click at [341, 51] on span "Menus" at bounding box center [354, 58] width 26 height 14
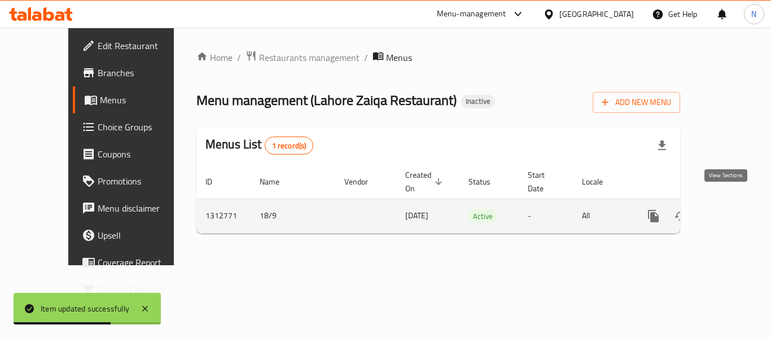
click at [721, 202] on link "enhanced table" at bounding box center [734, 215] width 27 height 27
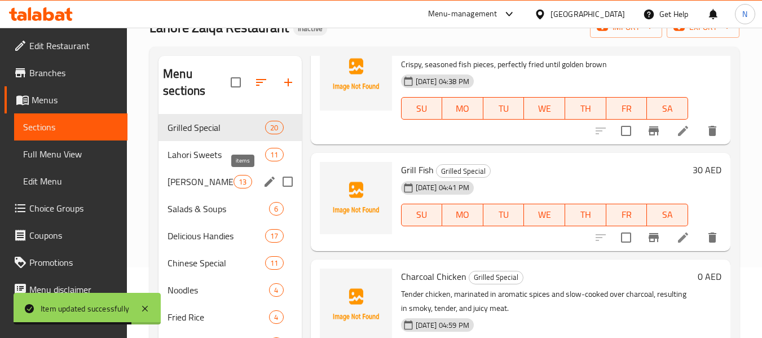
scroll to position [169, 0]
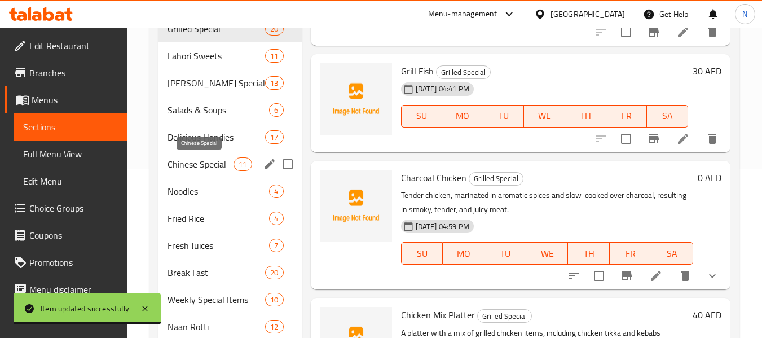
click at [204, 162] on span "Chinese Special" at bounding box center [201, 164] width 66 height 14
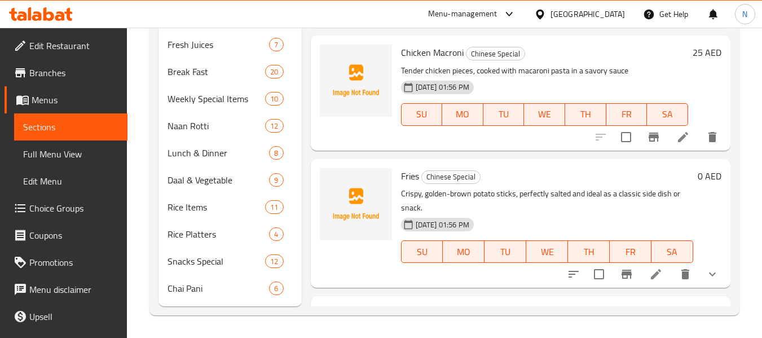
scroll to position [949, 0]
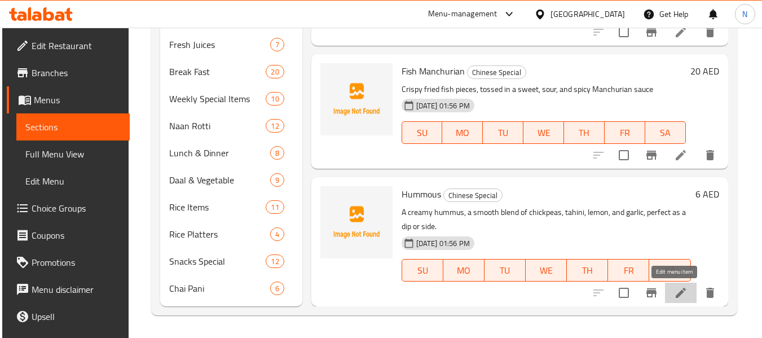
click at [676, 294] on icon at bounding box center [681, 293] width 10 height 10
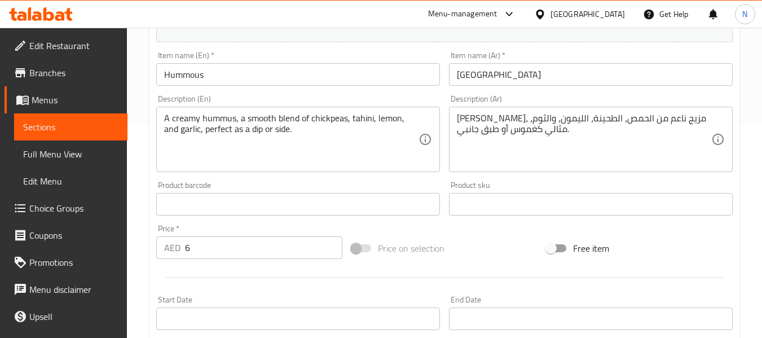
scroll to position [226, 0]
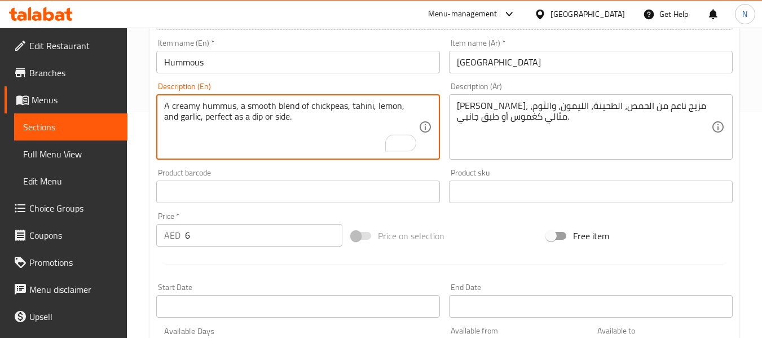
drag, startPoint x: 288, startPoint y: 119, endPoint x: 183, endPoint y: 127, distance: 104.7
type textarea "A creamy hummus, a smooth blend of chickpeas, tahini, lemon, and garlic"
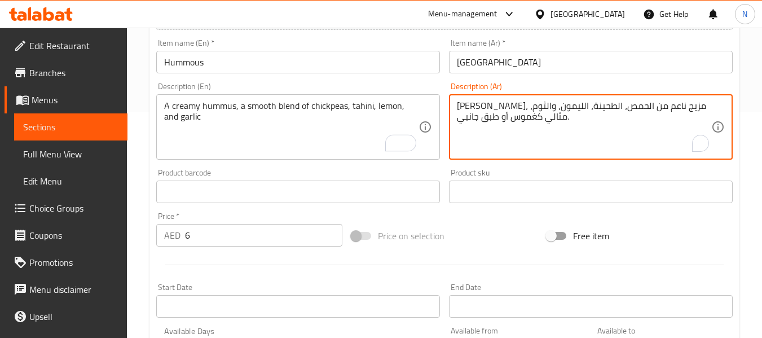
drag, startPoint x: 559, startPoint y: 121, endPoint x: 456, endPoint y: 117, distance: 103.3
click at [474, 105] on textarea "حمص كريمي، مزيج ناعم من الحمص، الطحينة، الليمون، والثوم، مثالي" at bounding box center [584, 127] width 254 height 54
type textarea "حمص كريمي، مزيج ناعم من الحمص، الطحينة، الليمون، والثوم،"
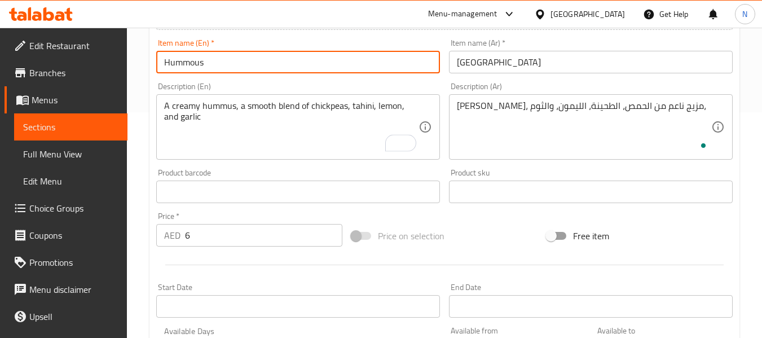
click at [378, 69] on input "Hummous" at bounding box center [298, 62] width 284 height 23
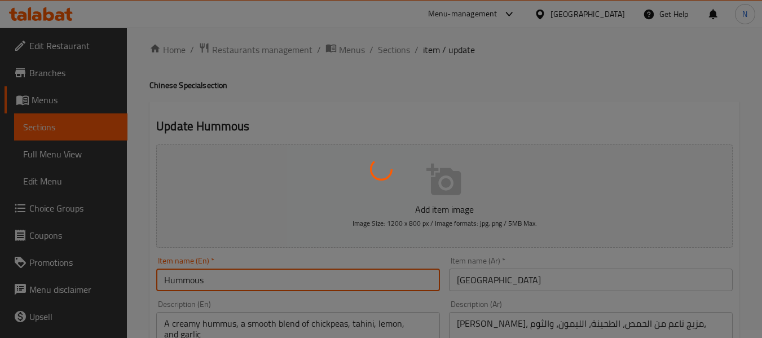
scroll to position [0, 0]
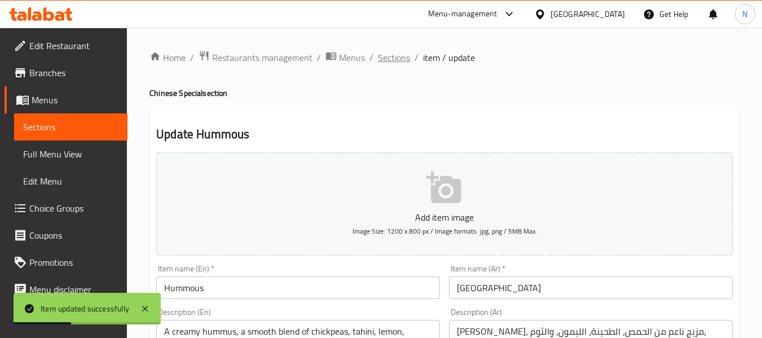
click at [385, 56] on span "Sections" at bounding box center [394, 58] width 32 height 14
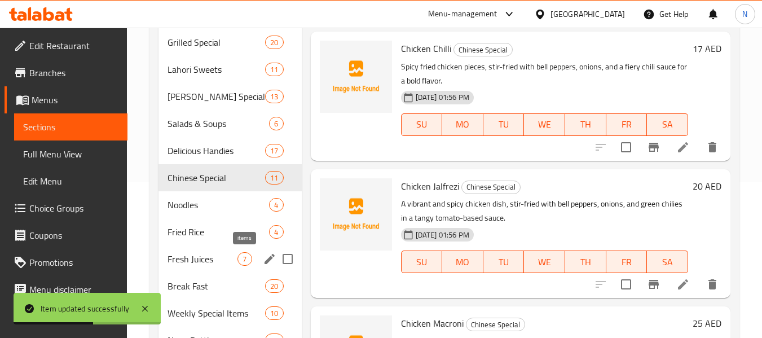
scroll to position [169, 0]
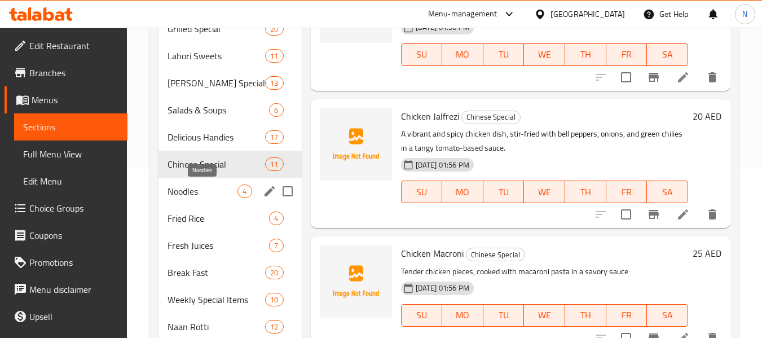
click at [221, 192] on span "Noodles" at bounding box center [203, 191] width 70 height 14
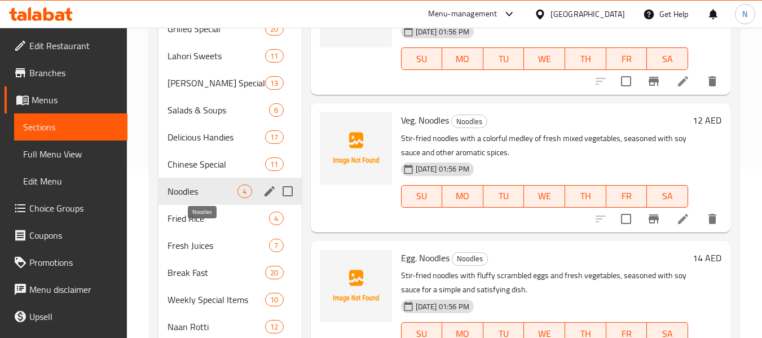
scroll to position [370, 0]
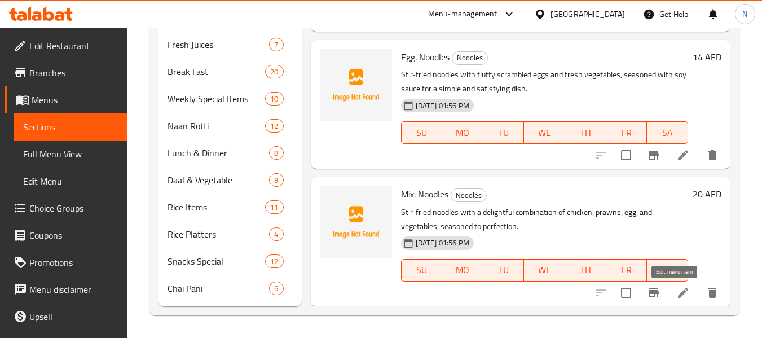
click at [678, 292] on icon at bounding box center [683, 293] width 10 height 10
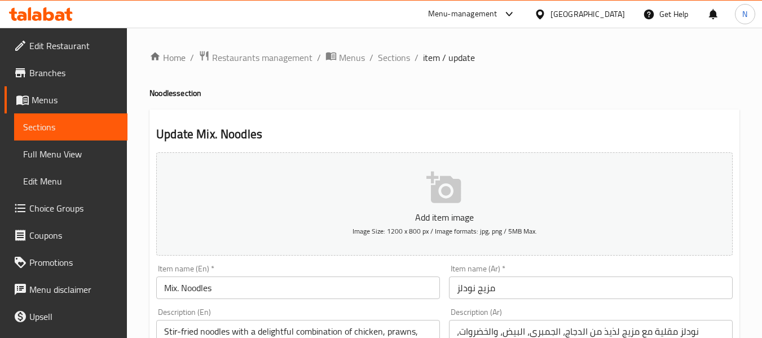
scroll to position [113, 0]
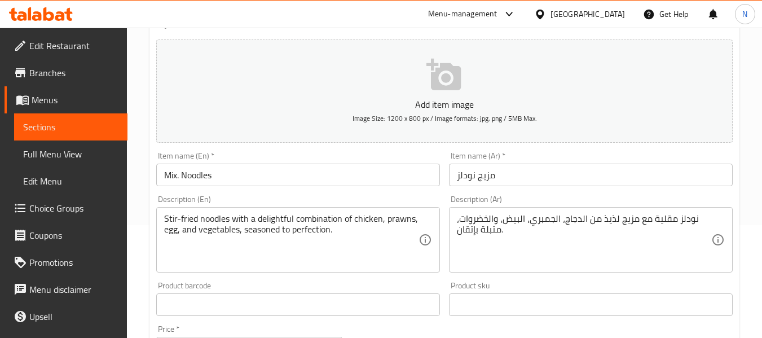
click at [484, 176] on input "مزيج نودلز" at bounding box center [591, 175] width 284 height 23
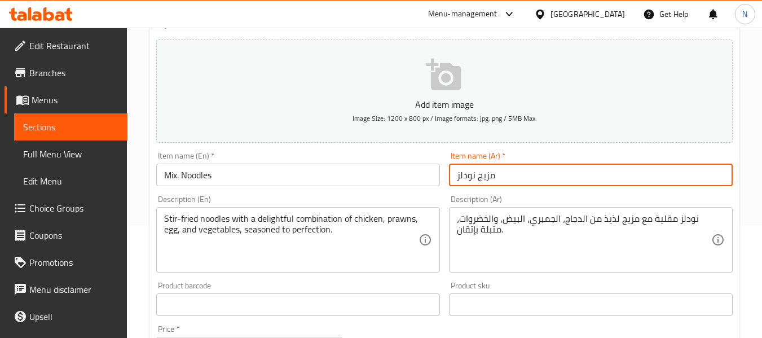
click at [484, 176] on input "مزيج نودلز" at bounding box center [591, 175] width 284 height 23
click at [512, 174] on input "نودلز" at bounding box center [591, 175] width 284 height 23
type input "نودلز مشكل"
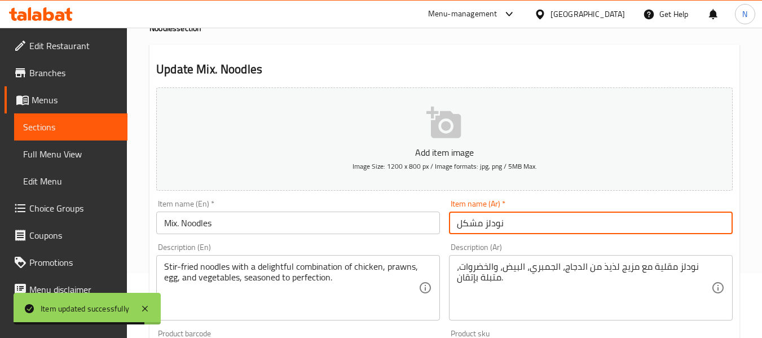
scroll to position [0, 0]
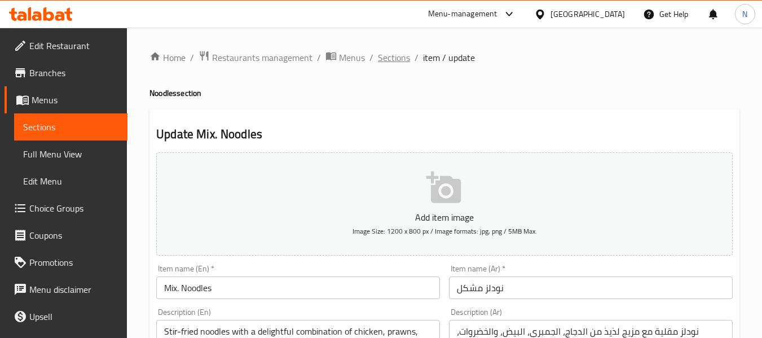
click at [391, 58] on span "Sections" at bounding box center [394, 58] width 32 height 14
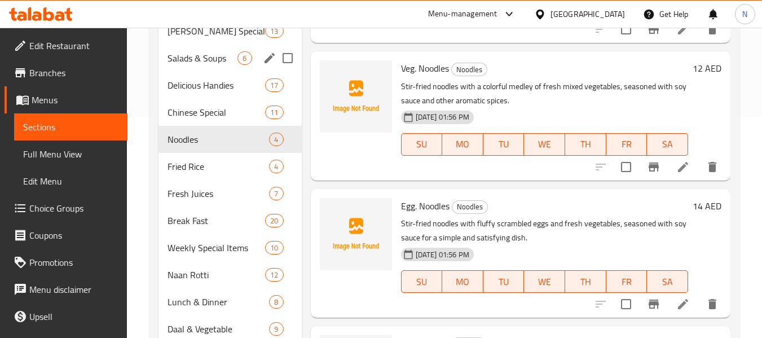
scroll to position [226, 0]
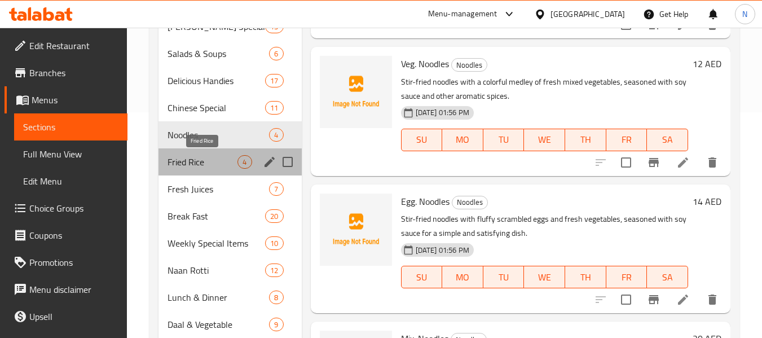
click at [187, 161] on span "Fried Rice" at bounding box center [203, 162] width 70 height 14
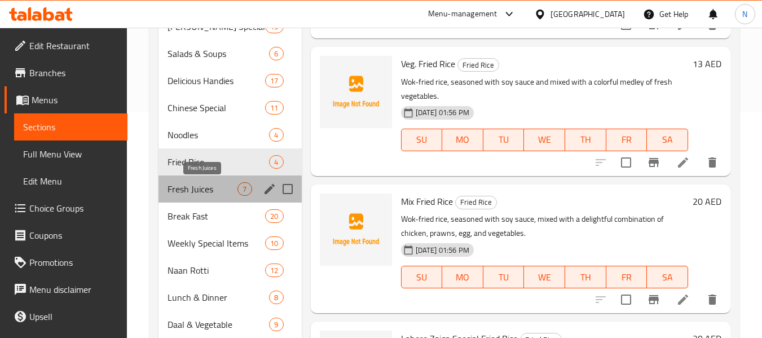
drag, startPoint x: 191, startPoint y: 186, endPoint x: 196, endPoint y: 181, distance: 6.8
click at [191, 186] on span "Fresh Juices" at bounding box center [203, 189] width 70 height 14
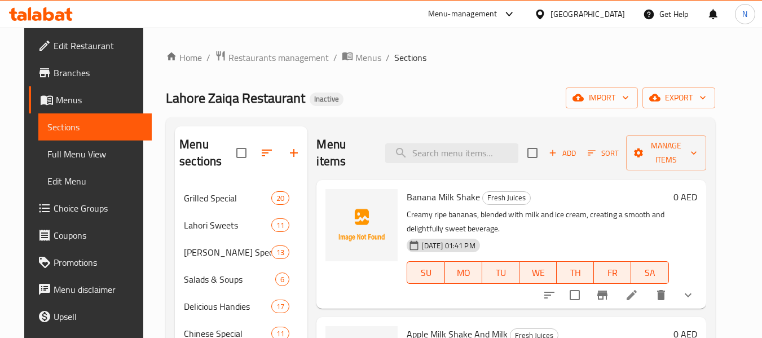
click at [61, 49] on span "Edit Restaurant" at bounding box center [98, 46] width 89 height 14
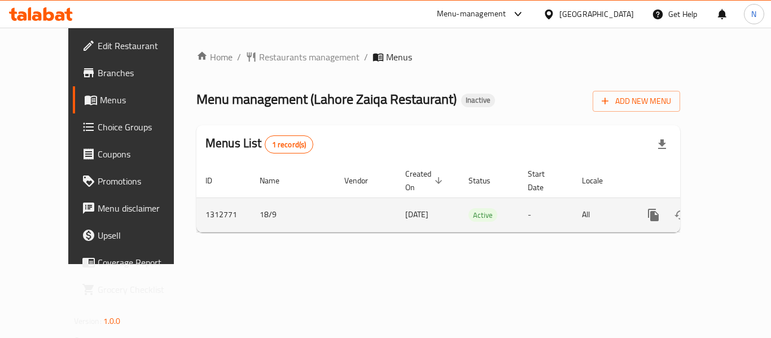
click at [728, 208] on icon "enhanced table" at bounding box center [735, 215] width 14 height 14
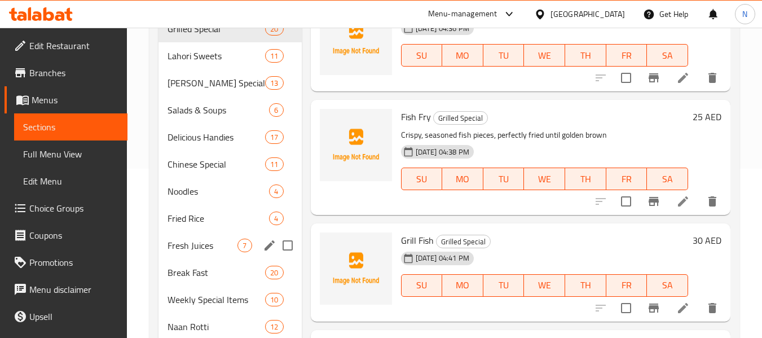
scroll to position [338, 0]
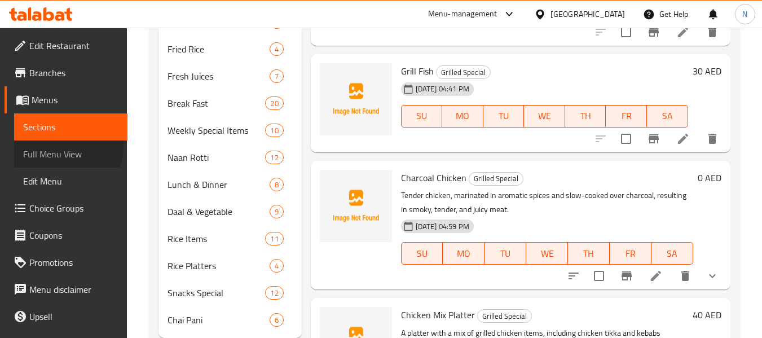
click at [46, 144] on link "Full Menu View" at bounding box center [70, 153] width 113 height 27
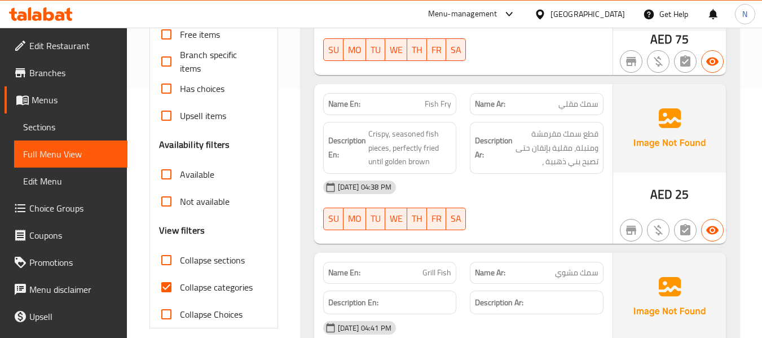
scroll to position [338, 0]
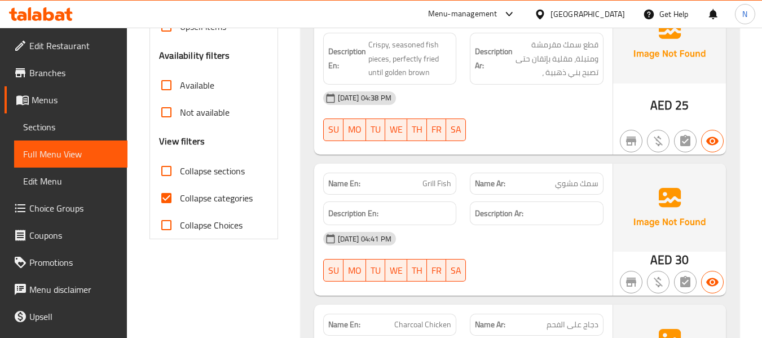
click at [162, 165] on input "Collapse sections" at bounding box center [166, 170] width 27 height 27
checkbox input "true"
click at [171, 191] on input "Collapse categories" at bounding box center [166, 197] width 27 height 27
checkbox input "false"
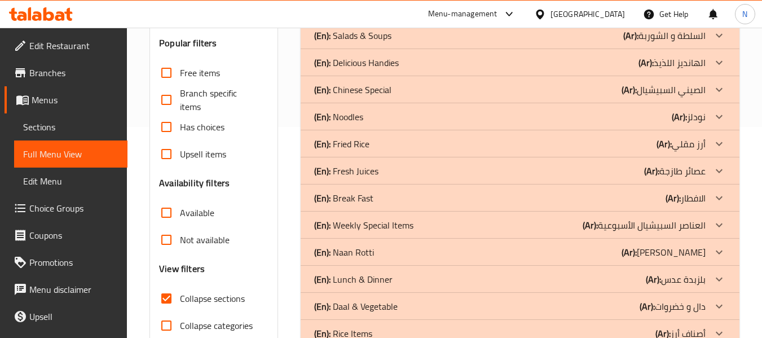
scroll to position [155, 0]
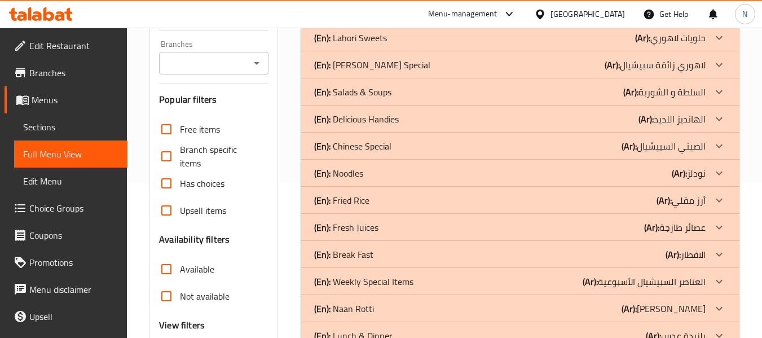
click at [384, 201] on div "(En): Fried Rice (Ar): أرز مقلي" at bounding box center [509, 200] width 391 height 14
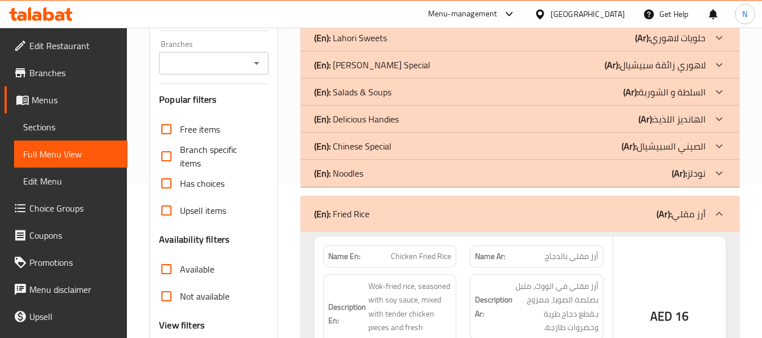
click at [371, 172] on div "(En): Noodles (Ar): نودلز" at bounding box center [509, 173] width 391 height 14
click at [368, 148] on p "(En): Chinese Special" at bounding box center [352, 146] width 77 height 14
click at [368, 121] on p "(En): Delicious Handies" at bounding box center [356, 119] width 85 height 14
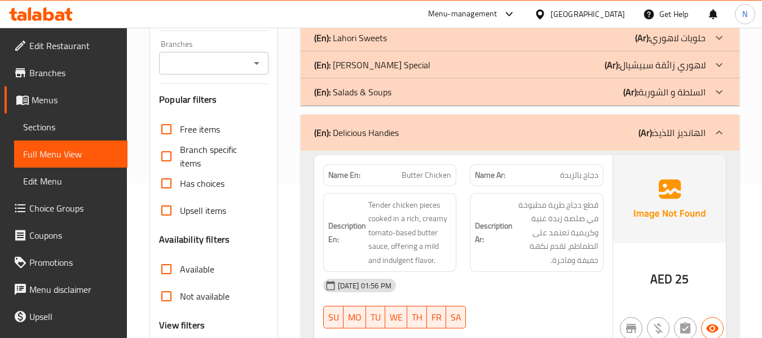
click at [367, 87] on p "(En): Salads & Soups" at bounding box center [352, 92] width 77 height 14
click at [364, 64] on p "(En): Lahor Zaiqa Special" at bounding box center [372, 65] width 116 height 14
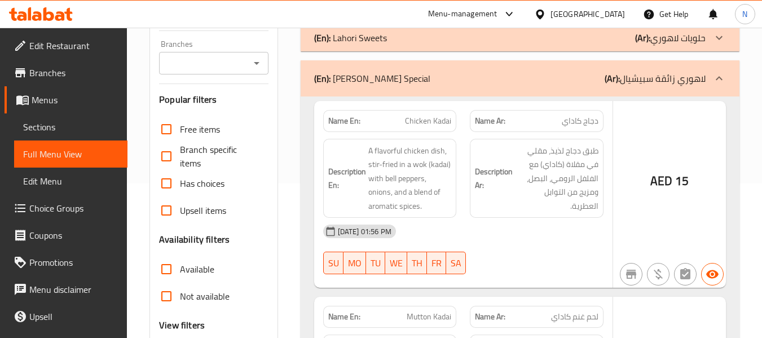
click at [363, 37] on p "(En): Lahori Sweets" at bounding box center [350, 38] width 73 height 14
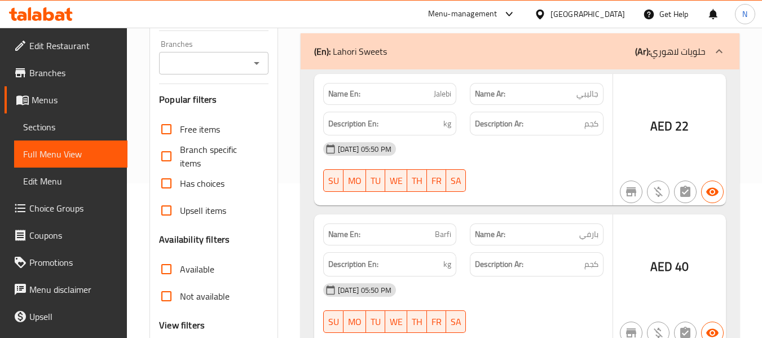
click at [366, 17] on p "(En): Grilled Special" at bounding box center [350, 11] width 72 height 14
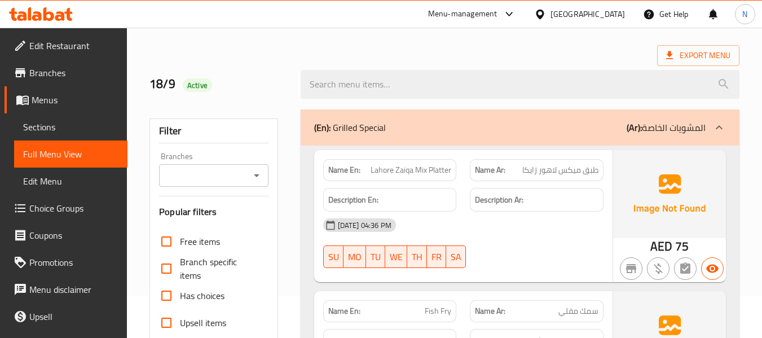
scroll to position [42, 0]
click at [529, 169] on span "طبق ميكس لاهور زايكا" at bounding box center [560, 171] width 76 height 12
copy span "زايكا"
click at [541, 173] on span "طبق ميكس لاهور زايكا" at bounding box center [560, 171] width 76 height 12
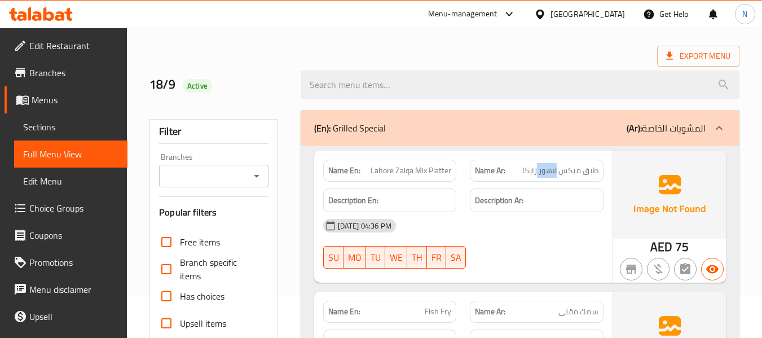
click at [541, 173] on span "طبق ميكس لاهور زايكا" at bounding box center [560, 171] width 76 height 12
copy span "لاهور"
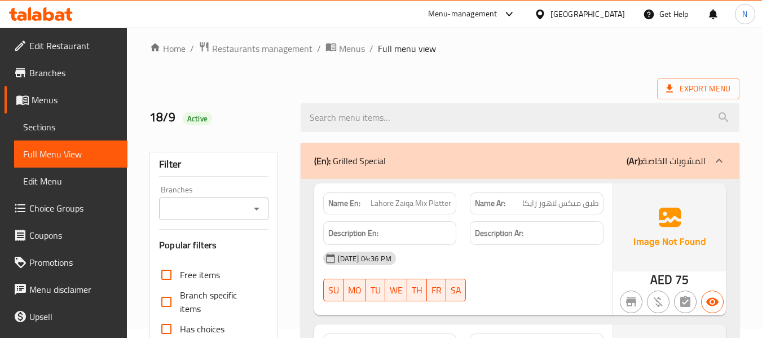
scroll to position [0, 0]
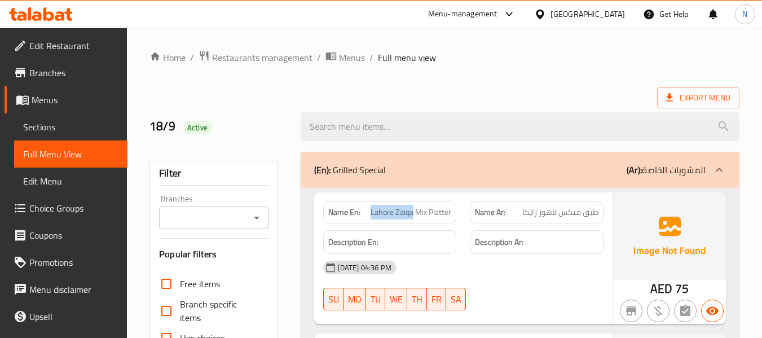
drag, startPoint x: 413, startPoint y: 213, endPoint x: 371, endPoint y: 212, distance: 41.8
click at [371, 212] on span "Lahore Zaiqa Mix Platter" at bounding box center [411, 212] width 81 height 12
copy span "Lahore Zaiqa"
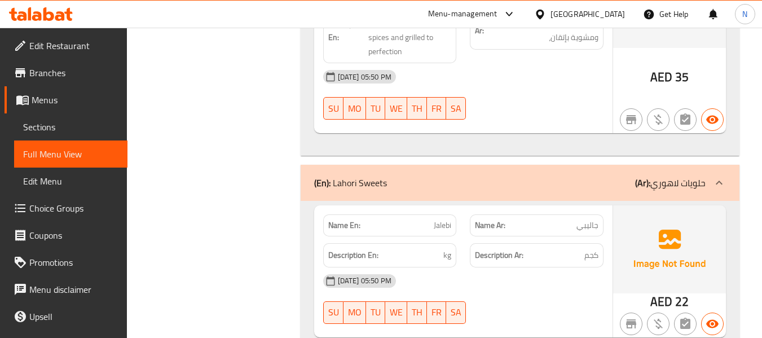
scroll to position [6789, 0]
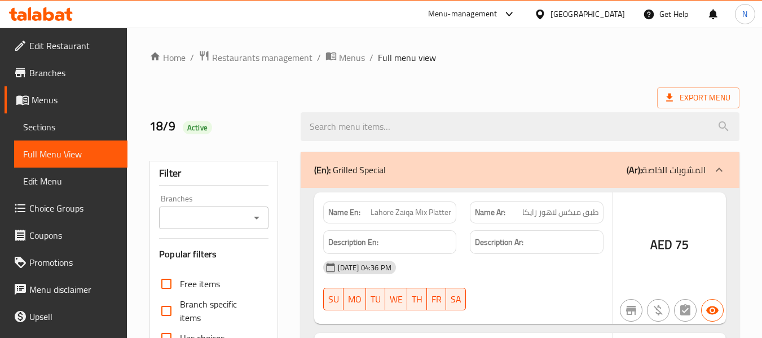
click at [42, 125] on div at bounding box center [381, 169] width 762 height 338
click at [55, 126] on div at bounding box center [381, 169] width 762 height 338
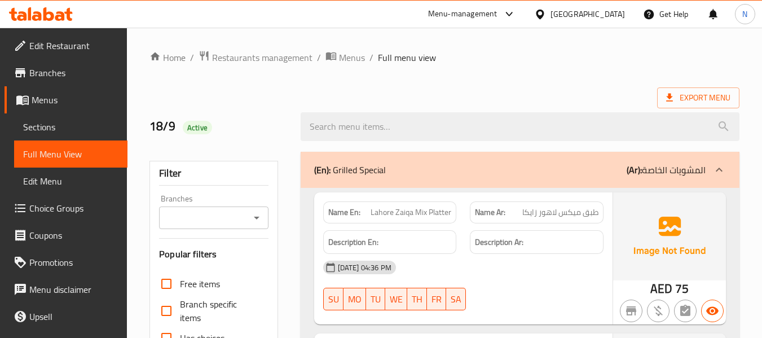
click at [32, 127] on span "Sections" at bounding box center [70, 127] width 95 height 14
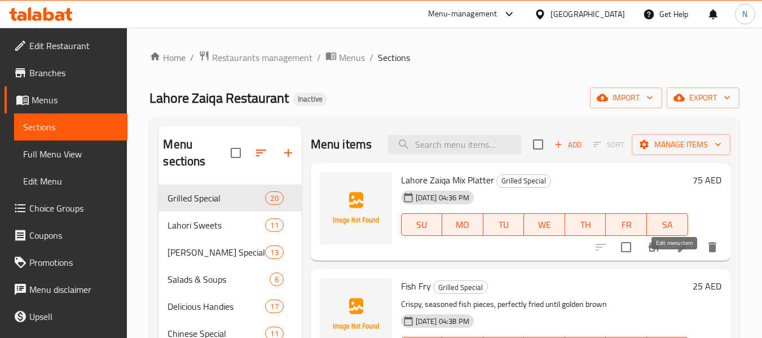
click at [676, 254] on icon at bounding box center [683, 247] width 14 height 14
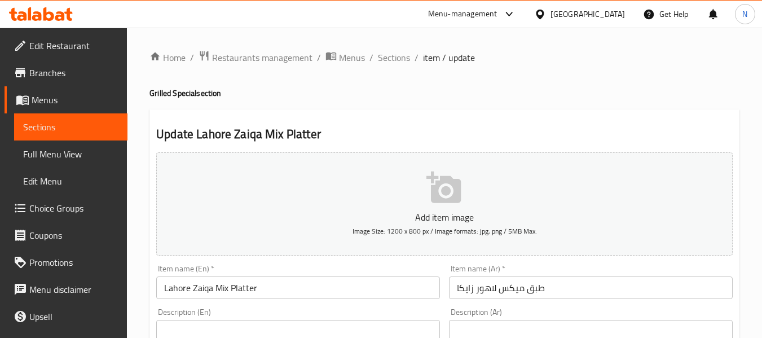
click at [466, 288] on input "طبق ميكس لاهور زايكا" at bounding box center [591, 287] width 284 height 23
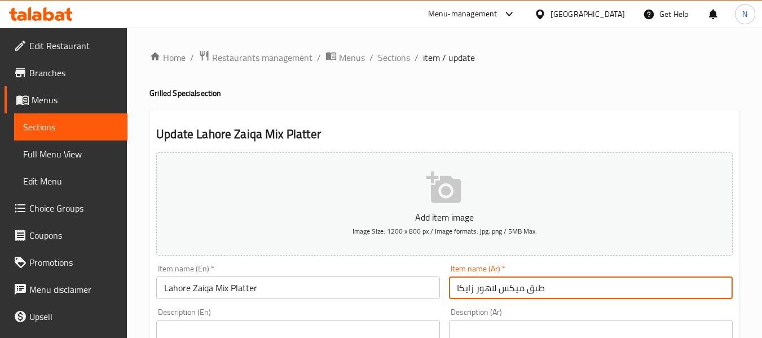
click at [466, 288] on input "طبق ميكس لاهور زايكا" at bounding box center [591, 287] width 284 height 23
click at [466, 290] on input "طبق ميكس لاهور زايكا" at bounding box center [591, 287] width 284 height 23
click at [472, 290] on input "طبق ميكس لاهور زايكا" at bounding box center [591, 287] width 284 height 23
drag, startPoint x: 468, startPoint y: 290, endPoint x: 456, endPoint y: 289, distance: 12.5
click at [456, 289] on input "طبق ميكس لاهور زايكا" at bounding box center [591, 287] width 284 height 23
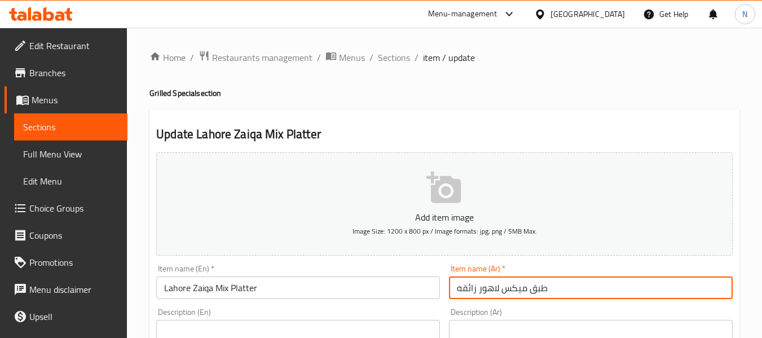
type input "طبق ميكس لاهور زائقه"
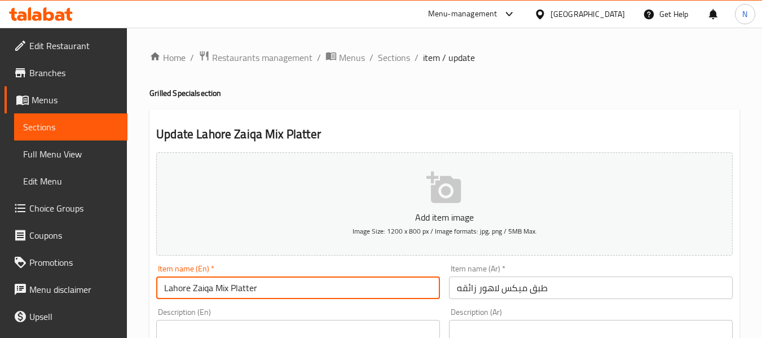
click at [382, 288] on input "Lahore Zaiqa Mix Platter" at bounding box center [298, 287] width 284 height 23
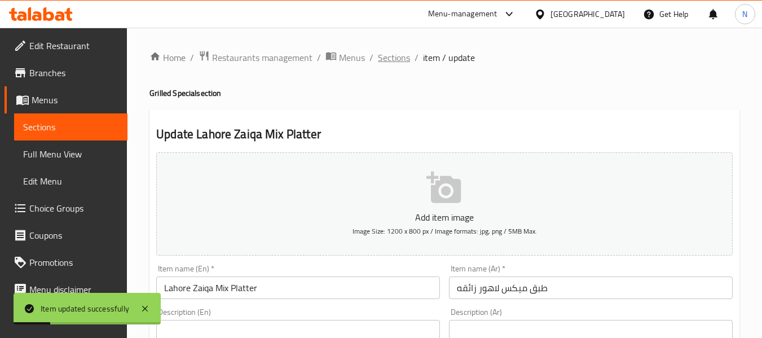
click at [393, 60] on span "Sections" at bounding box center [394, 58] width 32 height 14
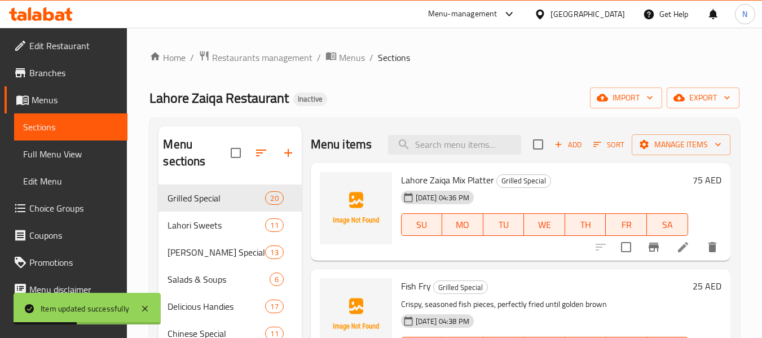
click at [67, 73] on span "Branches" at bounding box center [73, 73] width 89 height 14
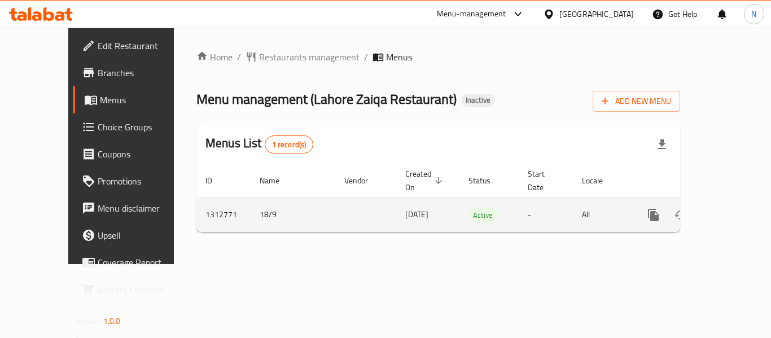
click at [728, 201] on link "enhanced table" at bounding box center [734, 214] width 27 height 27
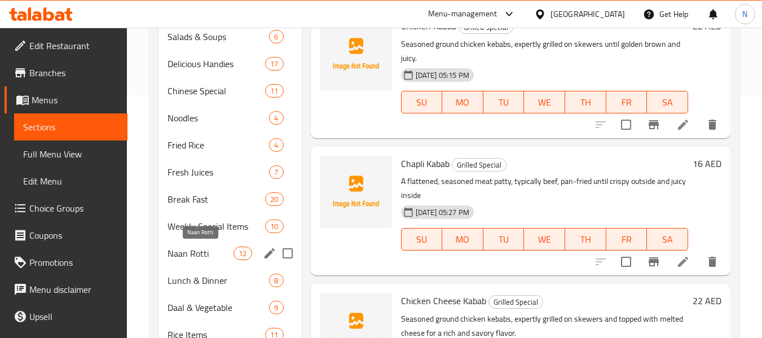
scroll to position [169, 0]
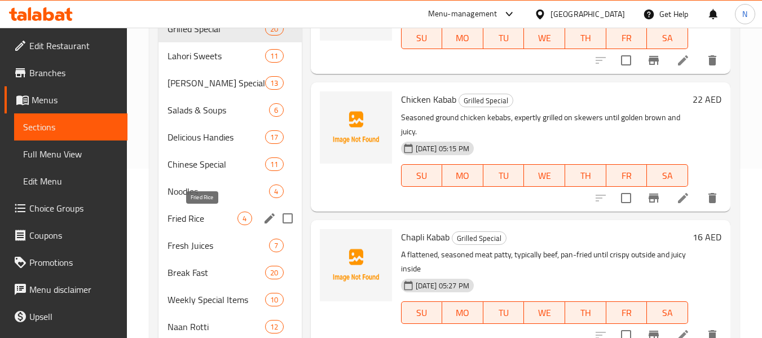
click at [199, 220] on span "Fried Rice" at bounding box center [203, 219] width 70 height 14
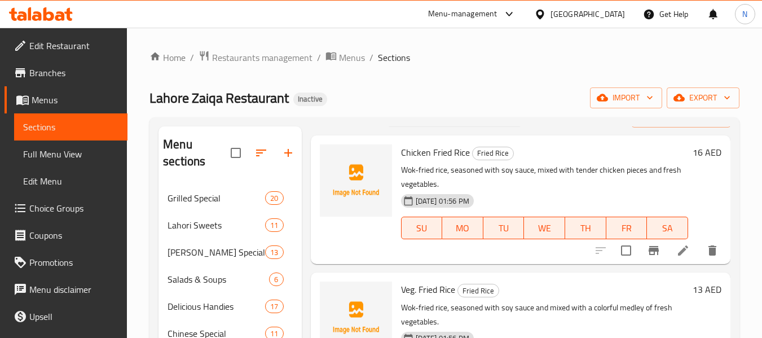
scroll to position [370, 0]
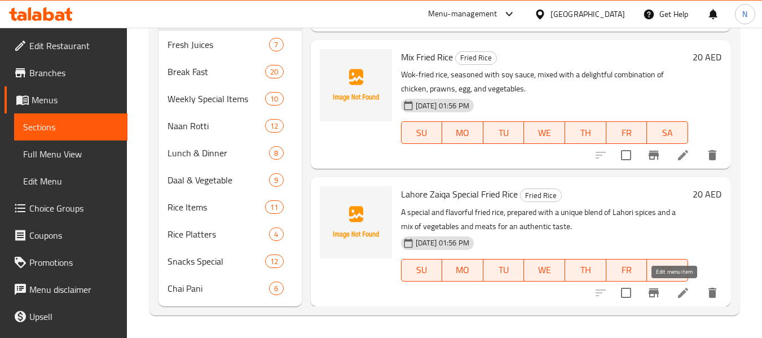
click at [676, 293] on icon at bounding box center [683, 293] width 14 height 14
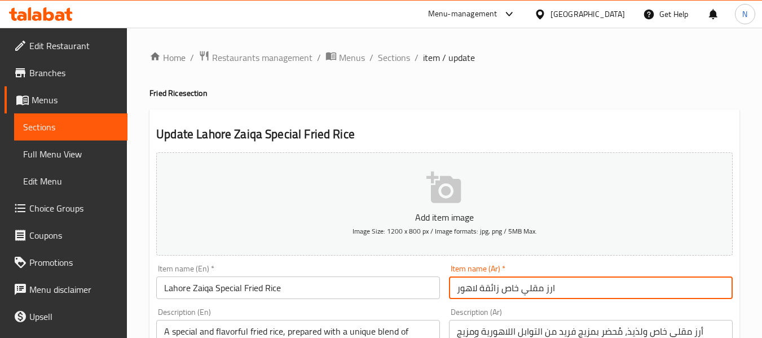
click at [489, 284] on input "ارز مقلي خاص زائقة لاهور" at bounding box center [591, 287] width 284 height 23
click at [592, 292] on input "ارز مقلي خاص لاهور" at bounding box center [591, 287] width 284 height 23
paste input "زائقة"
click at [475, 292] on input "ارز مقلي خاص لاهور زائقة" at bounding box center [591, 287] width 284 height 23
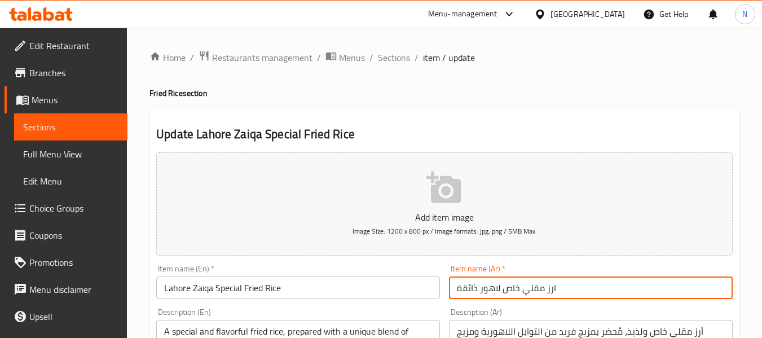
type input "ارز مقلي خاص لاهور ذائقة"
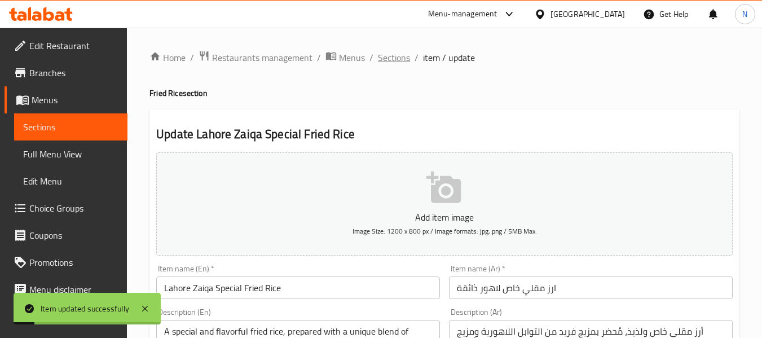
click at [402, 54] on span "Sections" at bounding box center [394, 58] width 32 height 14
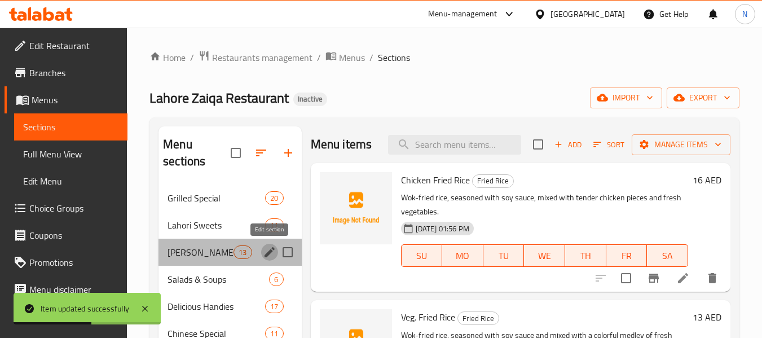
click at [268, 248] on icon "edit" at bounding box center [270, 252] width 14 height 14
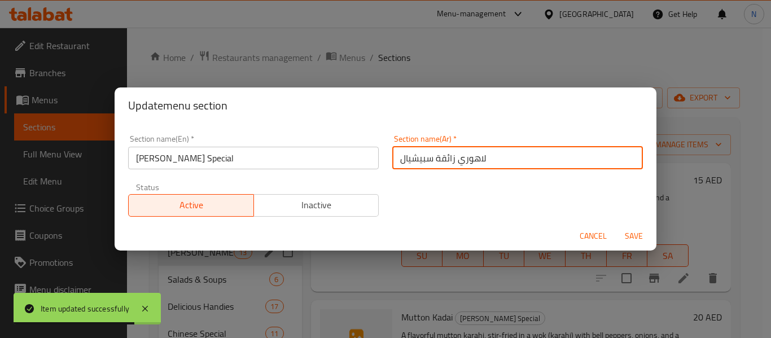
click at [450, 159] on input "لاهوري زائقة سبيشيال" at bounding box center [517, 158] width 250 height 23
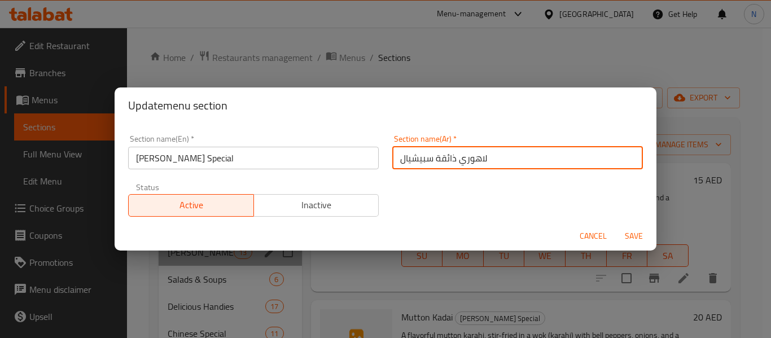
click at [433, 159] on input "لاهوري ذائقة سبيشيال" at bounding box center [517, 158] width 250 height 23
click at [456, 161] on input "لاهوري ذائقه سبيشيال" at bounding box center [517, 158] width 250 height 23
type input "لاهور ذائقه سبيشيال"
click at [639, 241] on span "Save" at bounding box center [633, 236] width 27 height 14
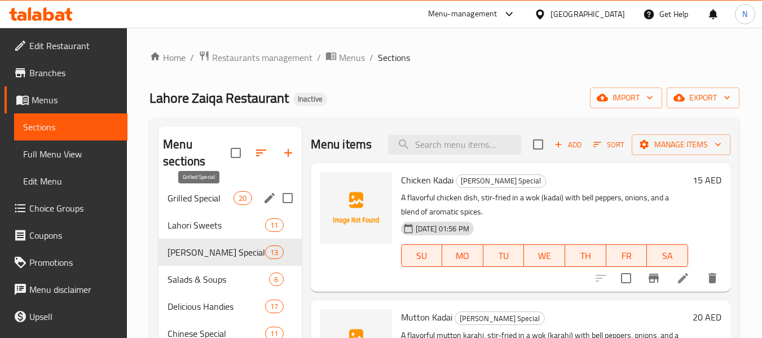
click at [217, 199] on span "Grilled Special" at bounding box center [201, 198] width 66 height 14
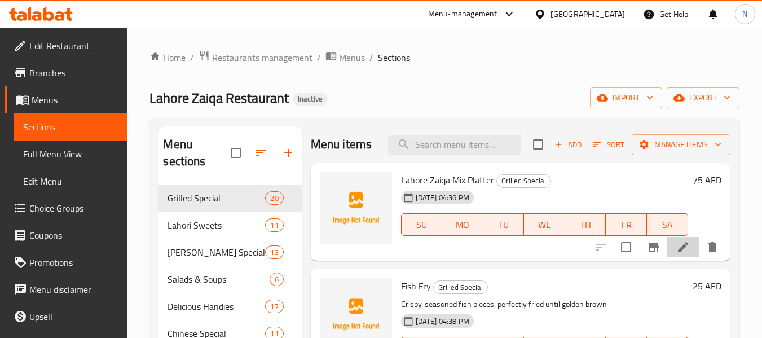
click at [676, 254] on icon at bounding box center [683, 247] width 14 height 14
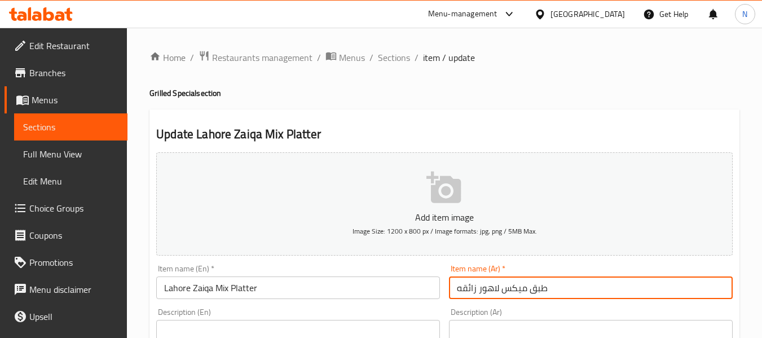
click at [476, 291] on input "طبق ميكس لاهور زائقه" at bounding box center [591, 287] width 284 height 23
type input "طبق ميكس لاهور ذائقه"
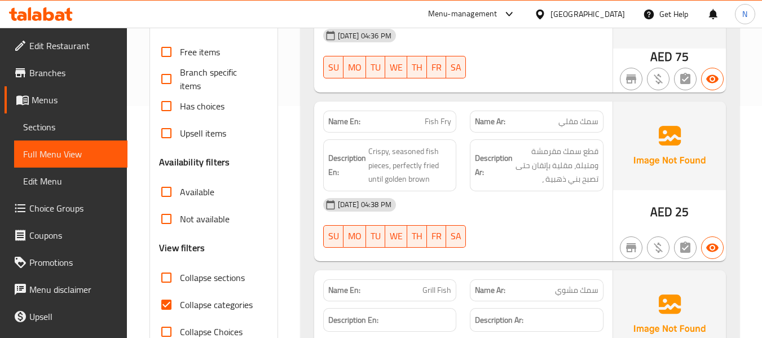
scroll to position [282, 0]
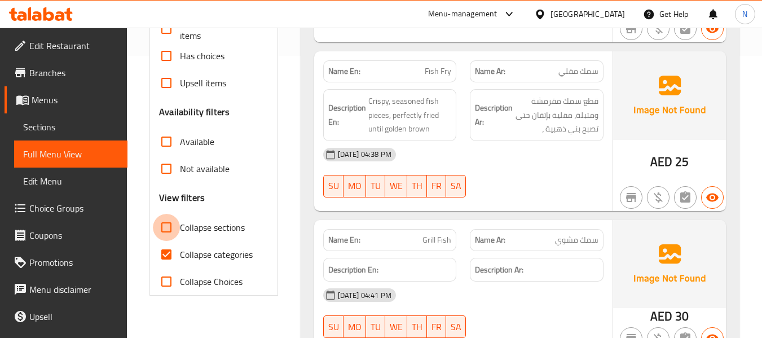
click at [171, 222] on input "Collapse sections" at bounding box center [166, 227] width 27 height 27
checkbox input "true"
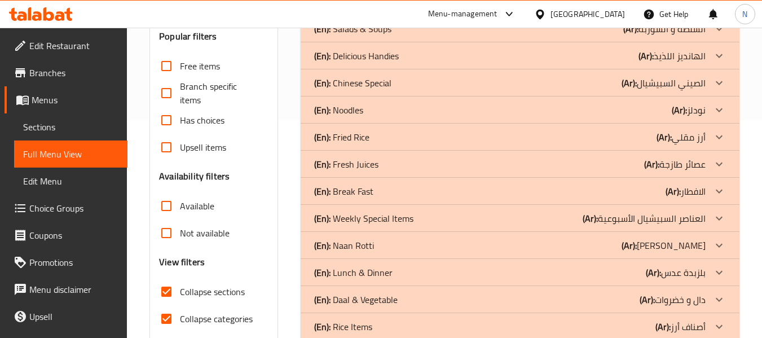
scroll to position [211, 0]
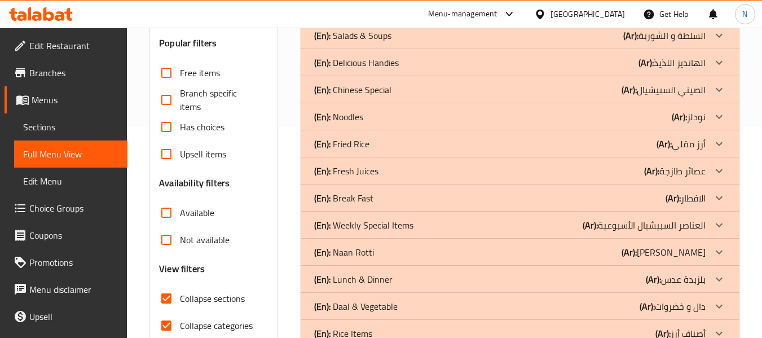
click at [344, 140] on p "(En): Fried Rice" at bounding box center [341, 144] width 55 height 14
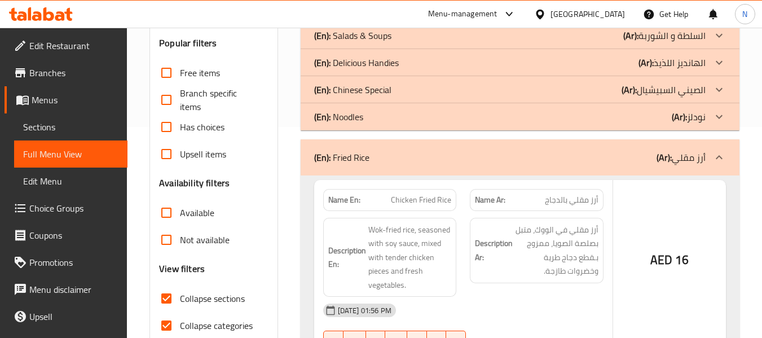
click at [355, 115] on p "(En): Noodles" at bounding box center [338, 117] width 49 height 14
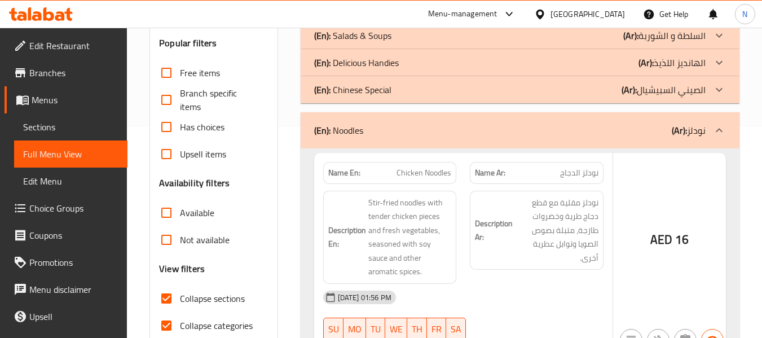
click at [367, 85] on p "(En): Chinese Special" at bounding box center [352, 90] width 77 height 14
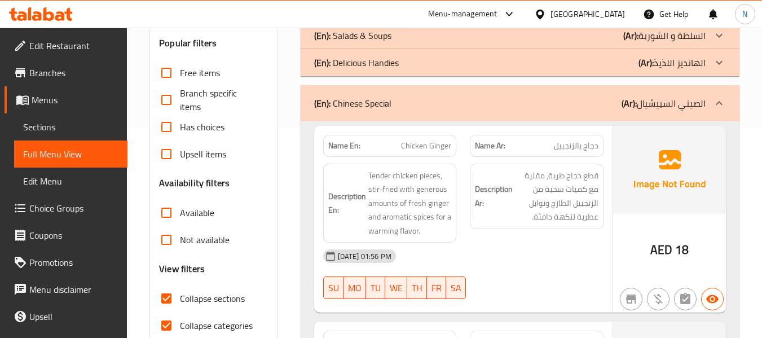
click at [371, 57] on p "(En): Delicious Handies" at bounding box center [356, 63] width 85 height 14
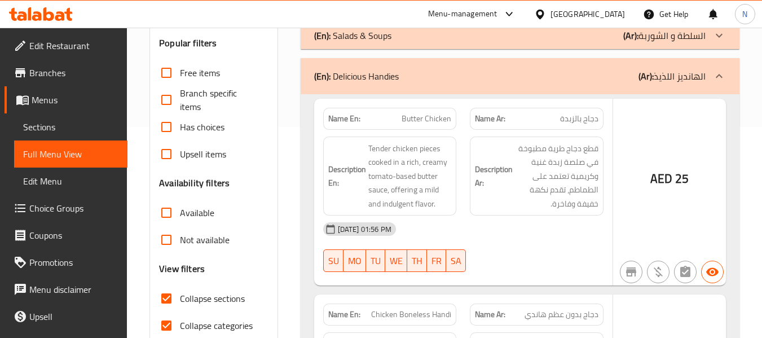
click at [371, 32] on p "(En): Salads & Soups" at bounding box center [352, 36] width 77 height 14
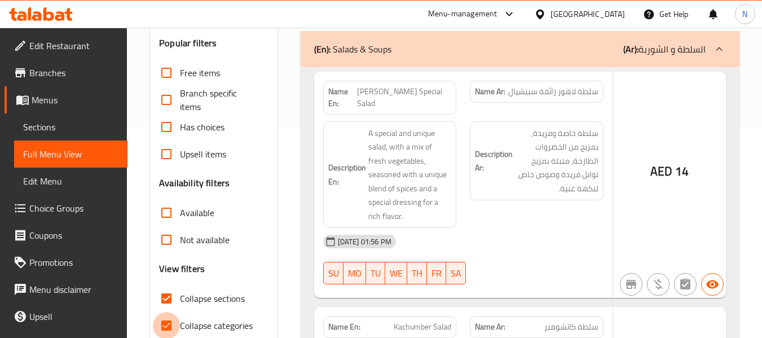
click at [162, 323] on input "Collapse categories" at bounding box center [166, 325] width 27 height 27
checkbox input "false"
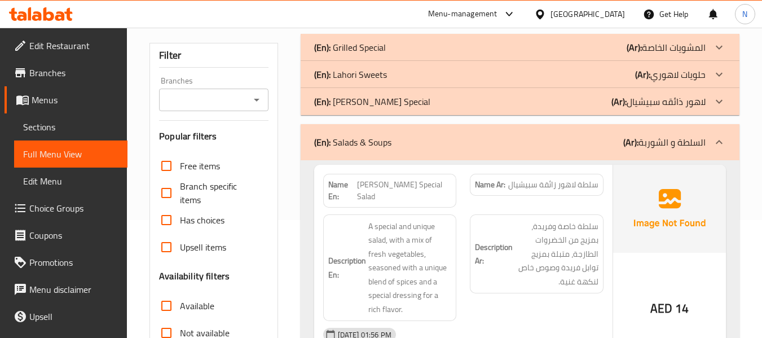
scroll to position [98, 0]
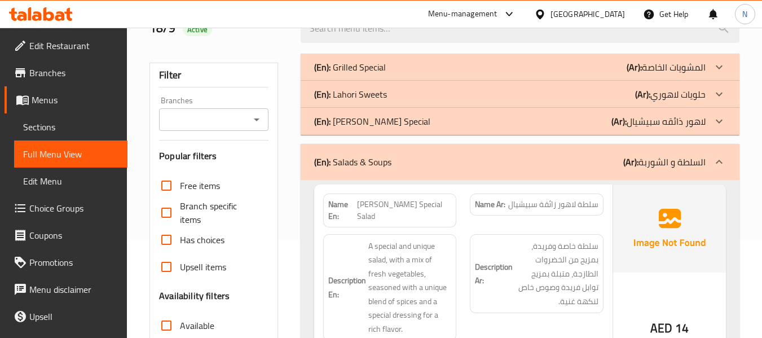
click at [372, 117] on p "(En): [PERSON_NAME] Special" at bounding box center [372, 122] width 116 height 14
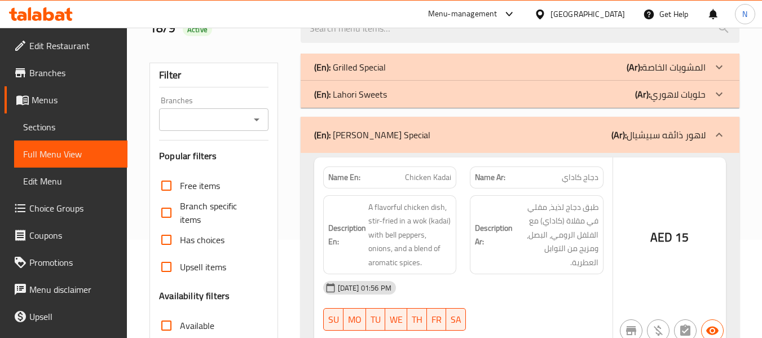
click at [367, 87] on p "(En): Lahori Sweets" at bounding box center [350, 94] width 73 height 14
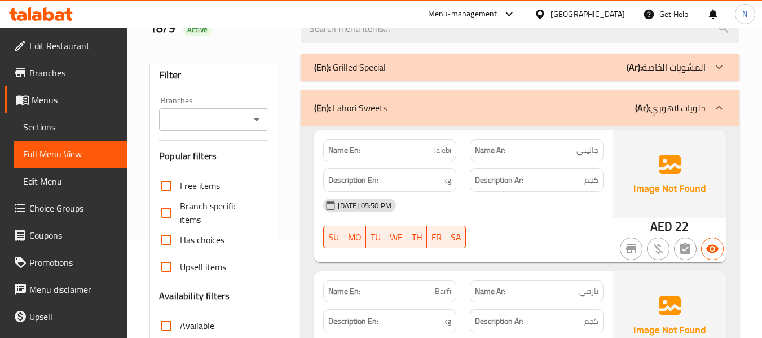
click at [360, 65] on p "(En): Grilled Special" at bounding box center [350, 67] width 72 height 14
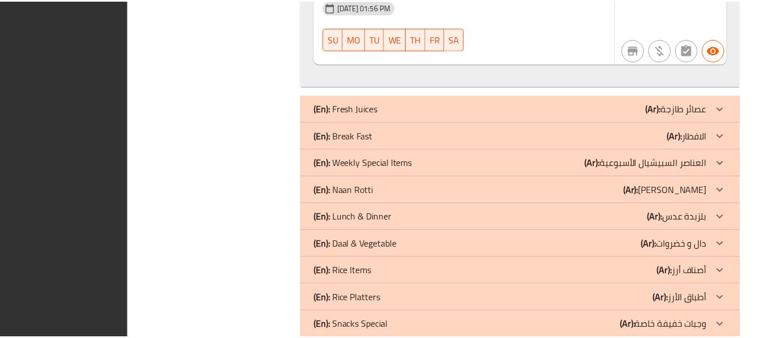
scroll to position [18448, 0]
